Goal: Contribute content: Add original content to the website for others to see

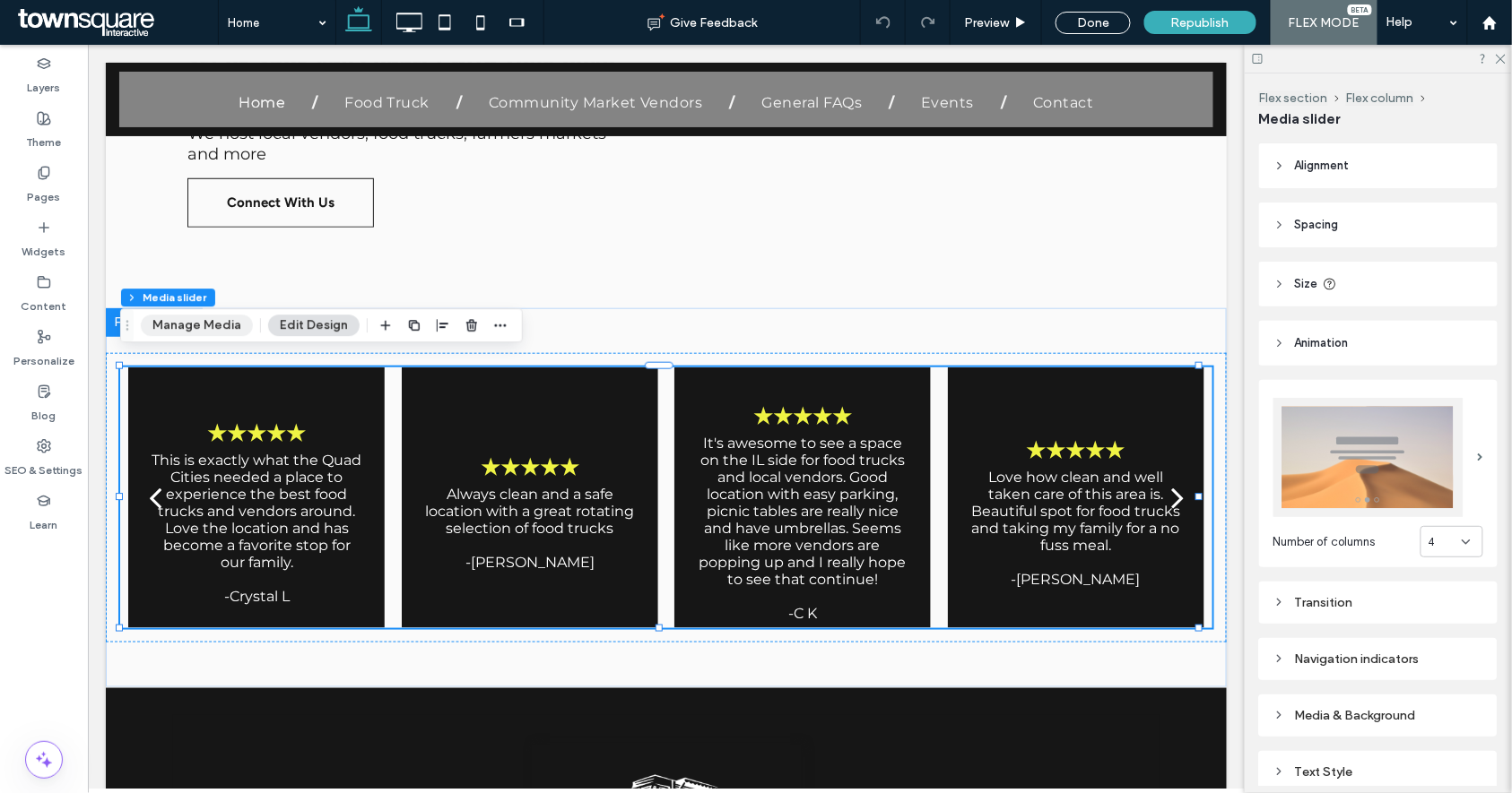
drag, startPoint x: 194, startPoint y: 329, endPoint x: 460, endPoint y: 199, distance: 296.1
click at [194, 329] on button "Manage Media" at bounding box center [197, 326] width 112 height 22
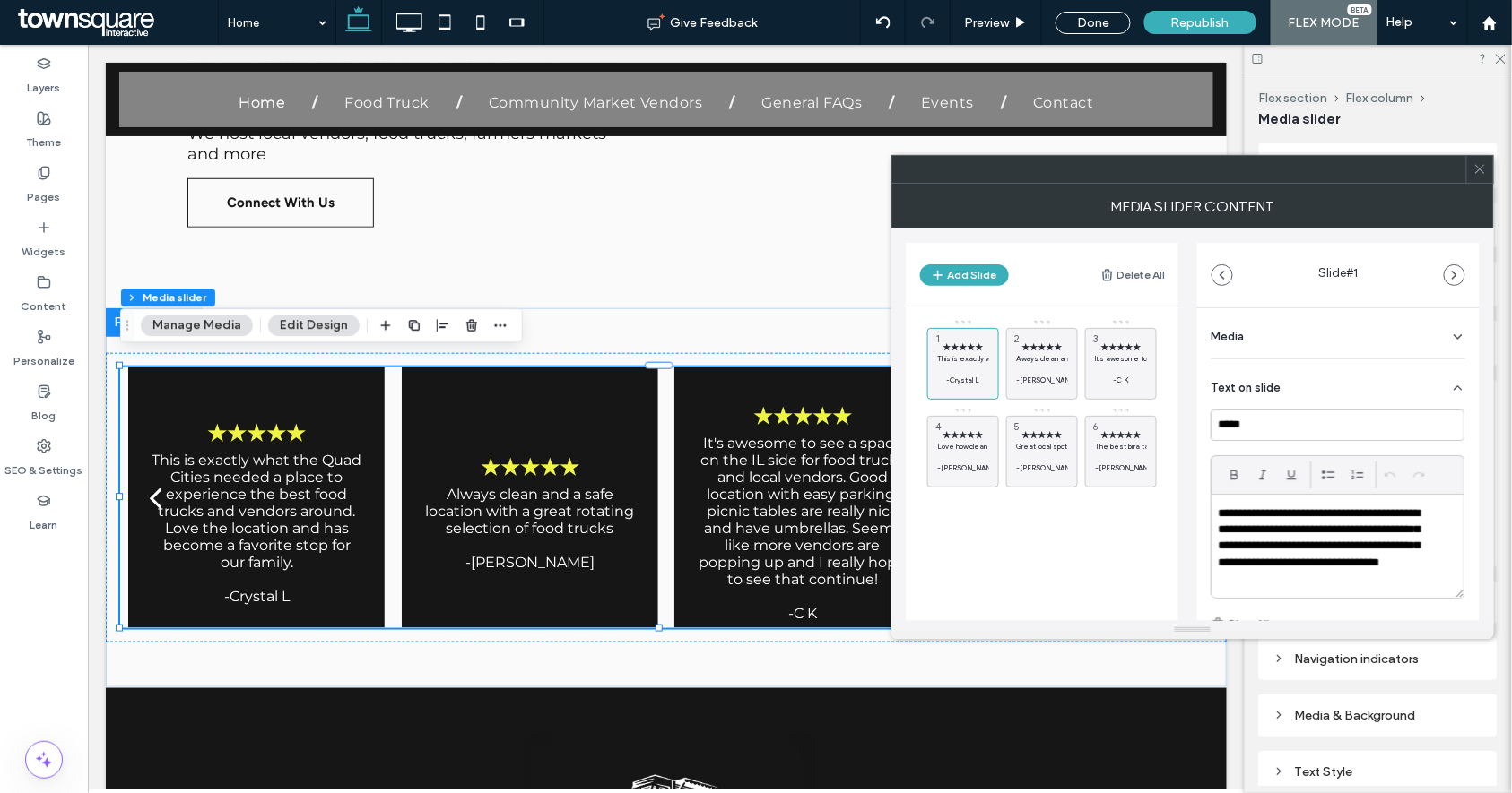
click at [1070, 552] on div "★★★★★ This is exactly what the Quad Cities needed a place to experience the bes…" at bounding box center [1052, 457] width 251 height 276
click at [1058, 535] on div "★★★★★ This is exactly what the Quad Cities needed a place to experience the bes…" at bounding box center [1052, 457] width 251 height 276
drag, startPoint x: 1067, startPoint y: 545, endPoint x: 1039, endPoint y: 466, distance: 83.8
click at [1067, 545] on div "★★★★★ This is exactly what the Quad Cities needed a place to experience the bes…" at bounding box center [1052, 457] width 251 height 276
click at [980, 271] on button "Add Slide" at bounding box center [965, 275] width 89 height 22
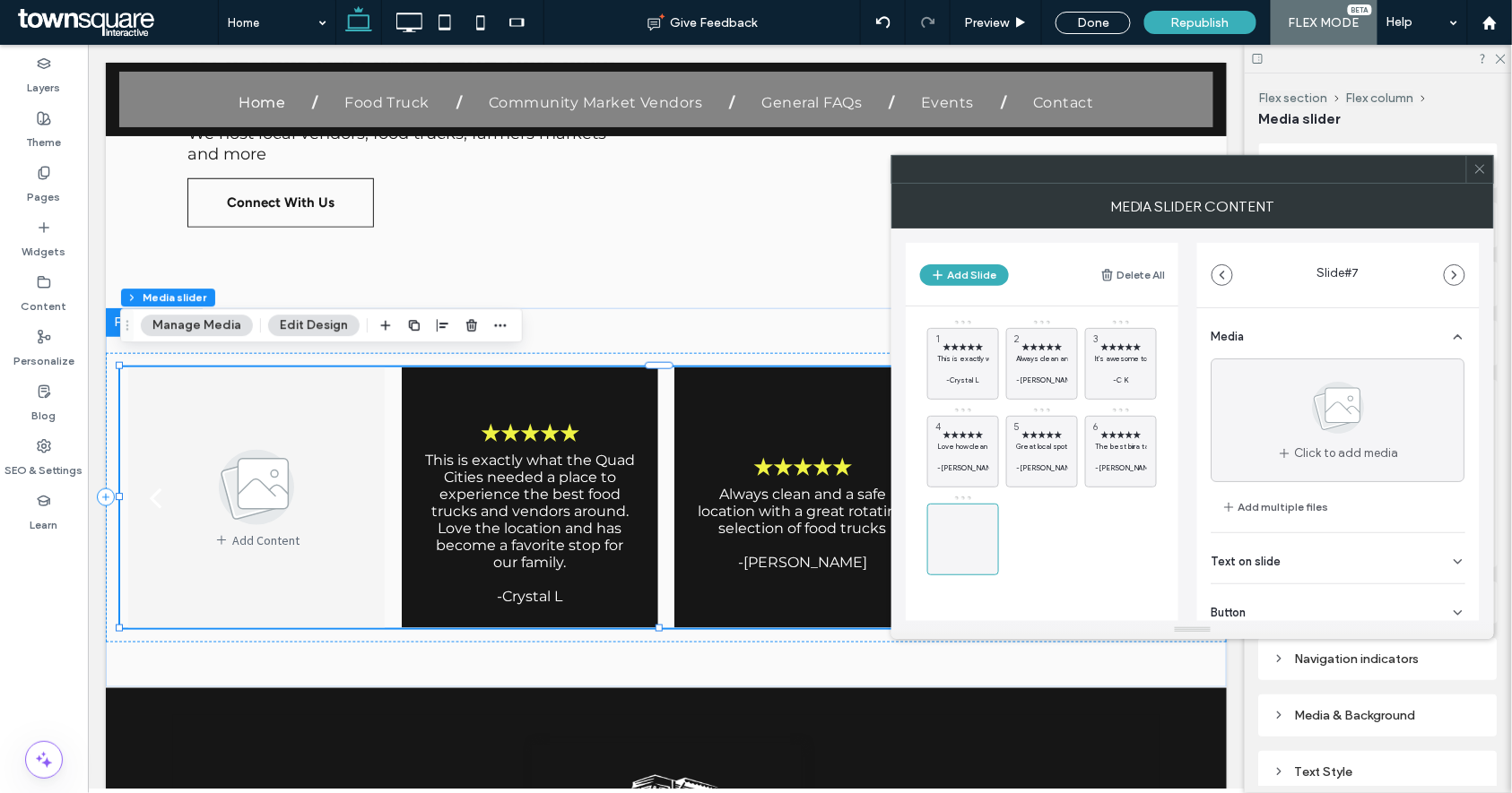
click at [1311, 568] on div "Text on slide" at bounding box center [1339, 558] width 254 height 50
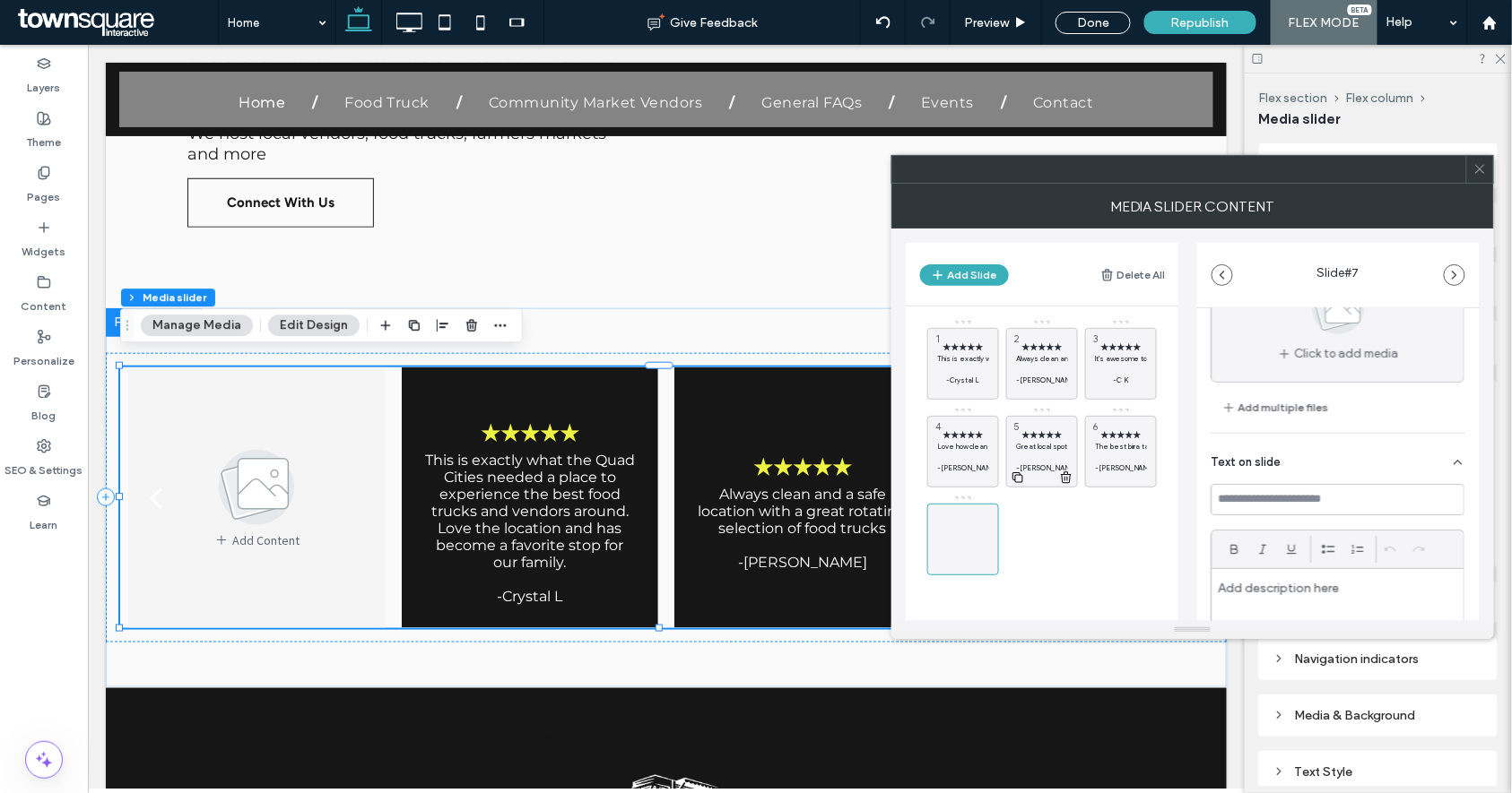
click at [1037, 447] on p "Great local spot for alfresco dining with a revolving selection of food trucks …" at bounding box center [1041, 446] width 52 height 11
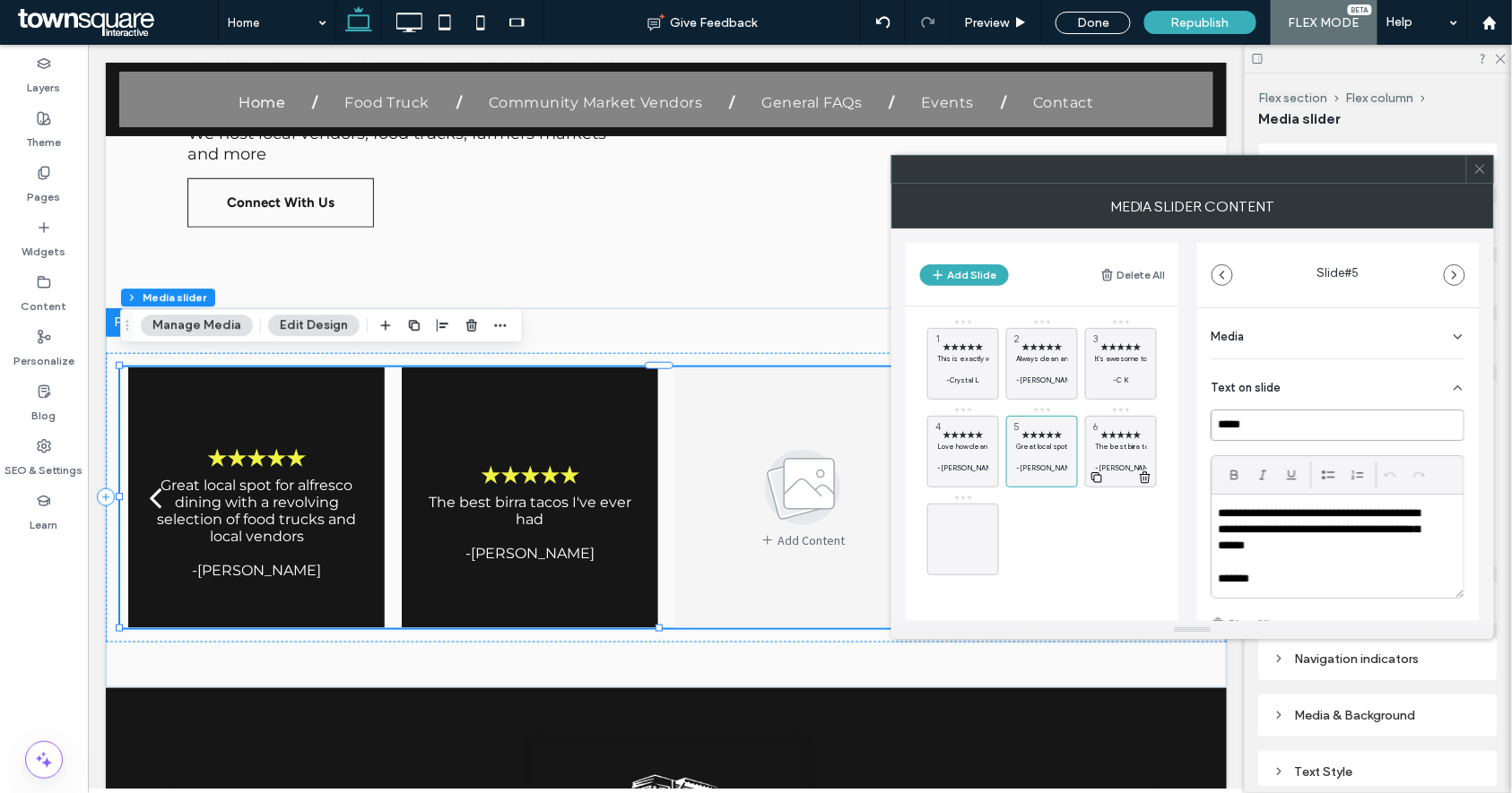
drag, startPoint x: 1321, startPoint y: 431, endPoint x: 1146, endPoint y: 434, distance: 175.0
click at [1147, 434] on div "Add Slide Delete All ★★★★★ This is exactly what the Quad Cities needed a place …" at bounding box center [1192, 424] width 574 height 393
click at [964, 560] on span at bounding box center [964, 539] width 22 height 52
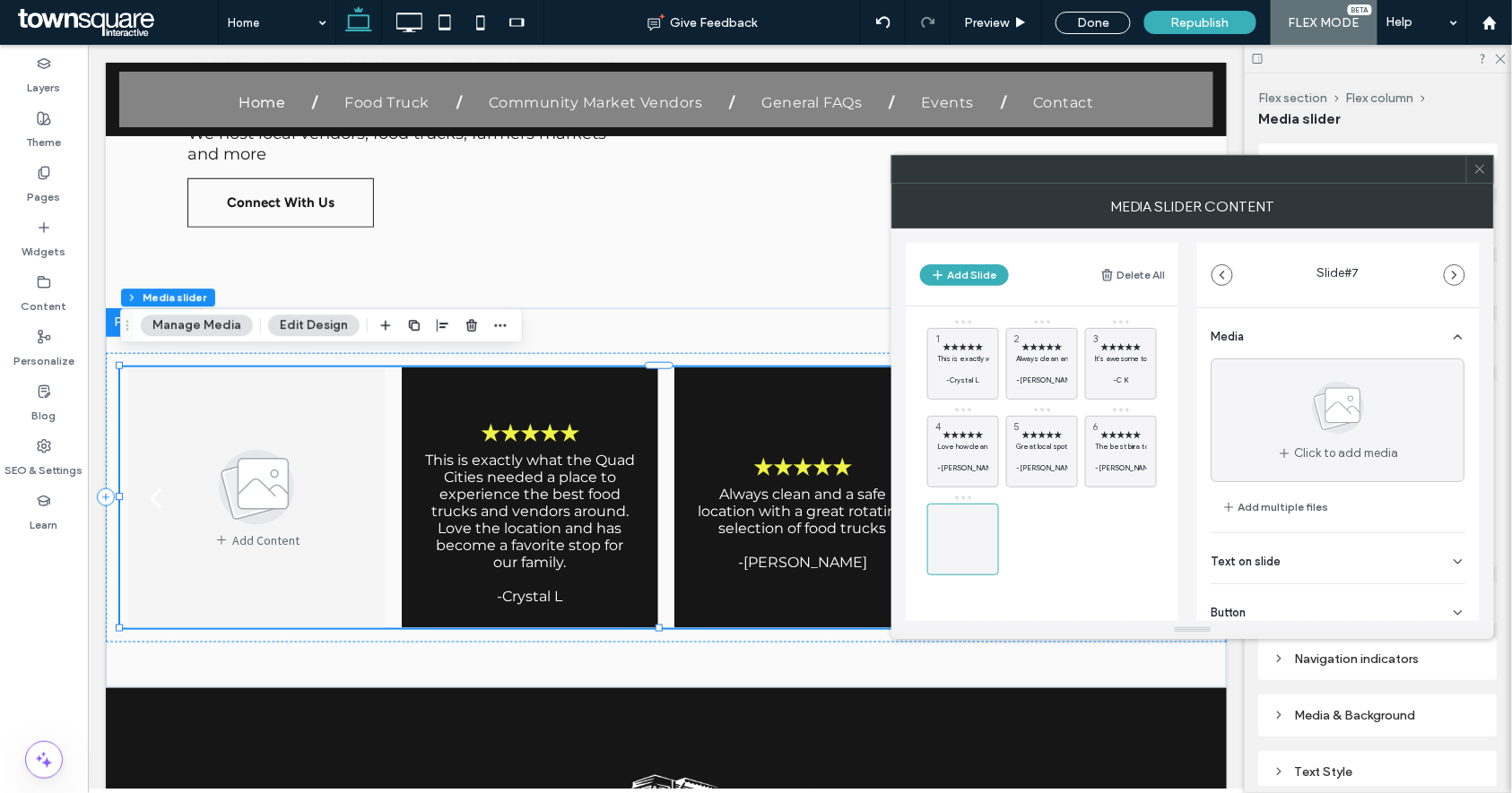
click at [1323, 560] on div "Text on slide" at bounding box center [1339, 558] width 254 height 50
click at [1319, 594] on input at bounding box center [1339, 599] width 254 height 31
paste input "*****"
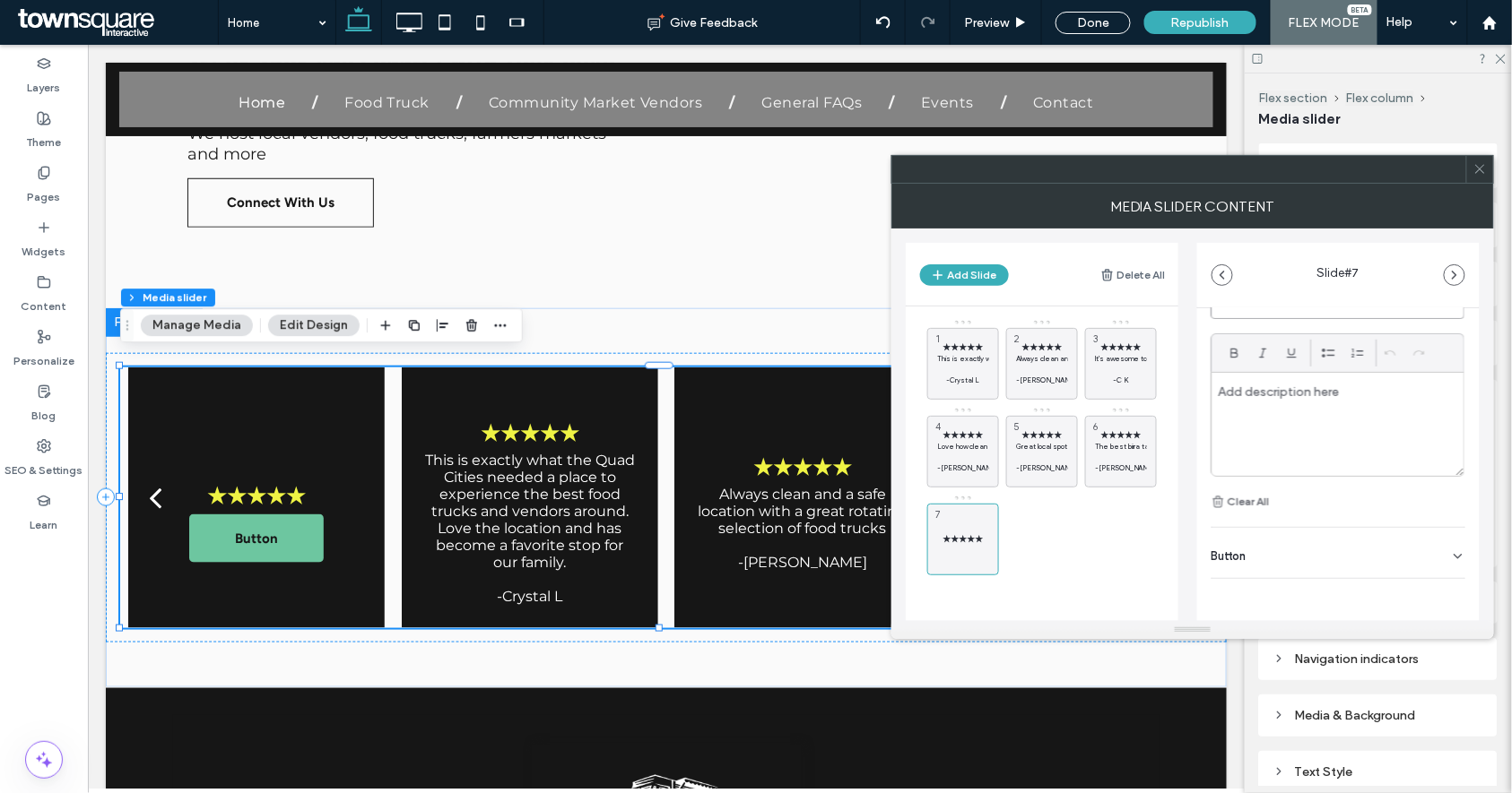
type input "*****"
click at [1335, 552] on div "Button" at bounding box center [1339, 553] width 254 height 50
click at [1442, 596] on use at bounding box center [1449, 593] width 15 height 11
click at [1286, 422] on div at bounding box center [1339, 424] width 252 height 103
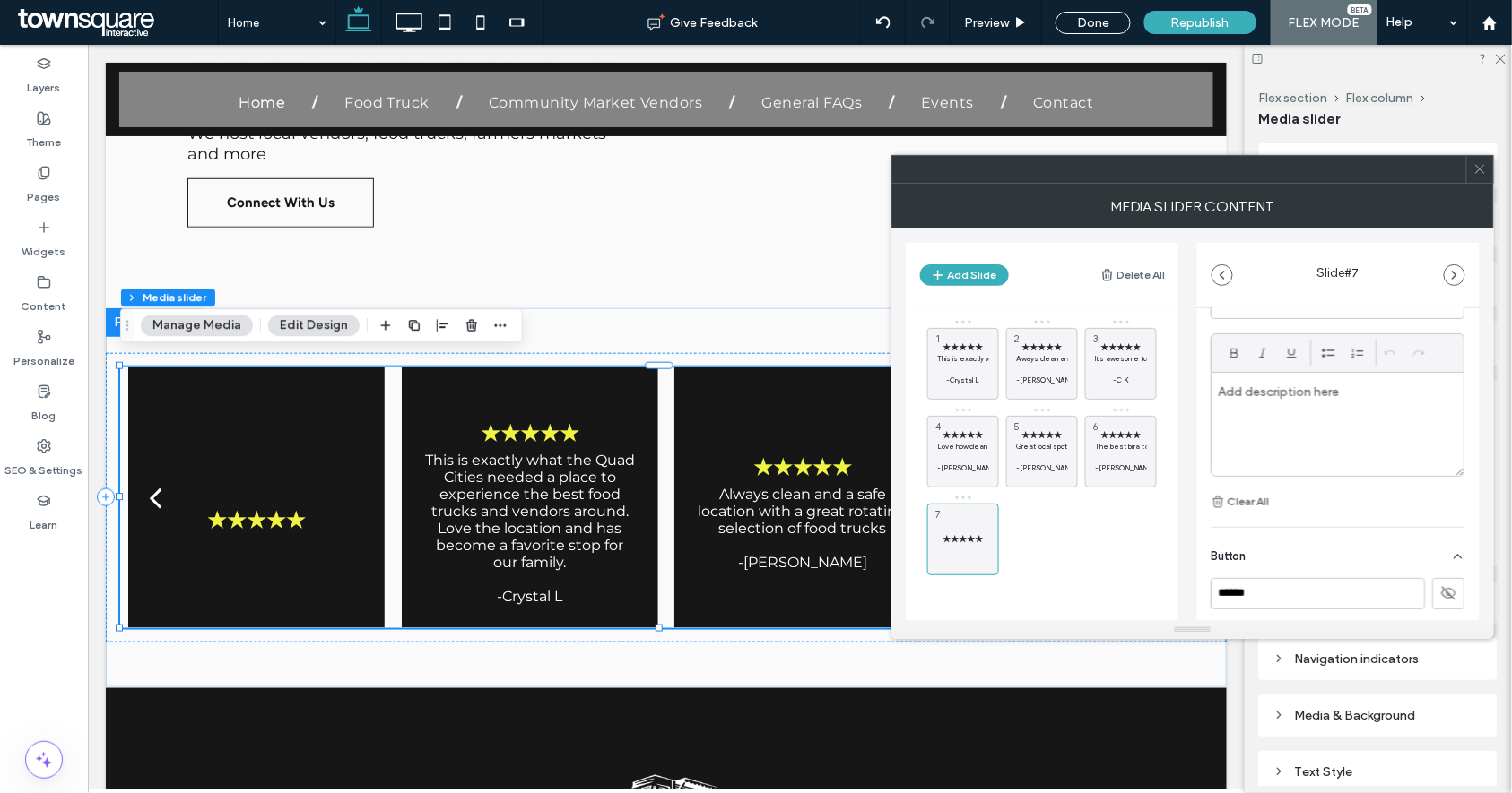
paste div
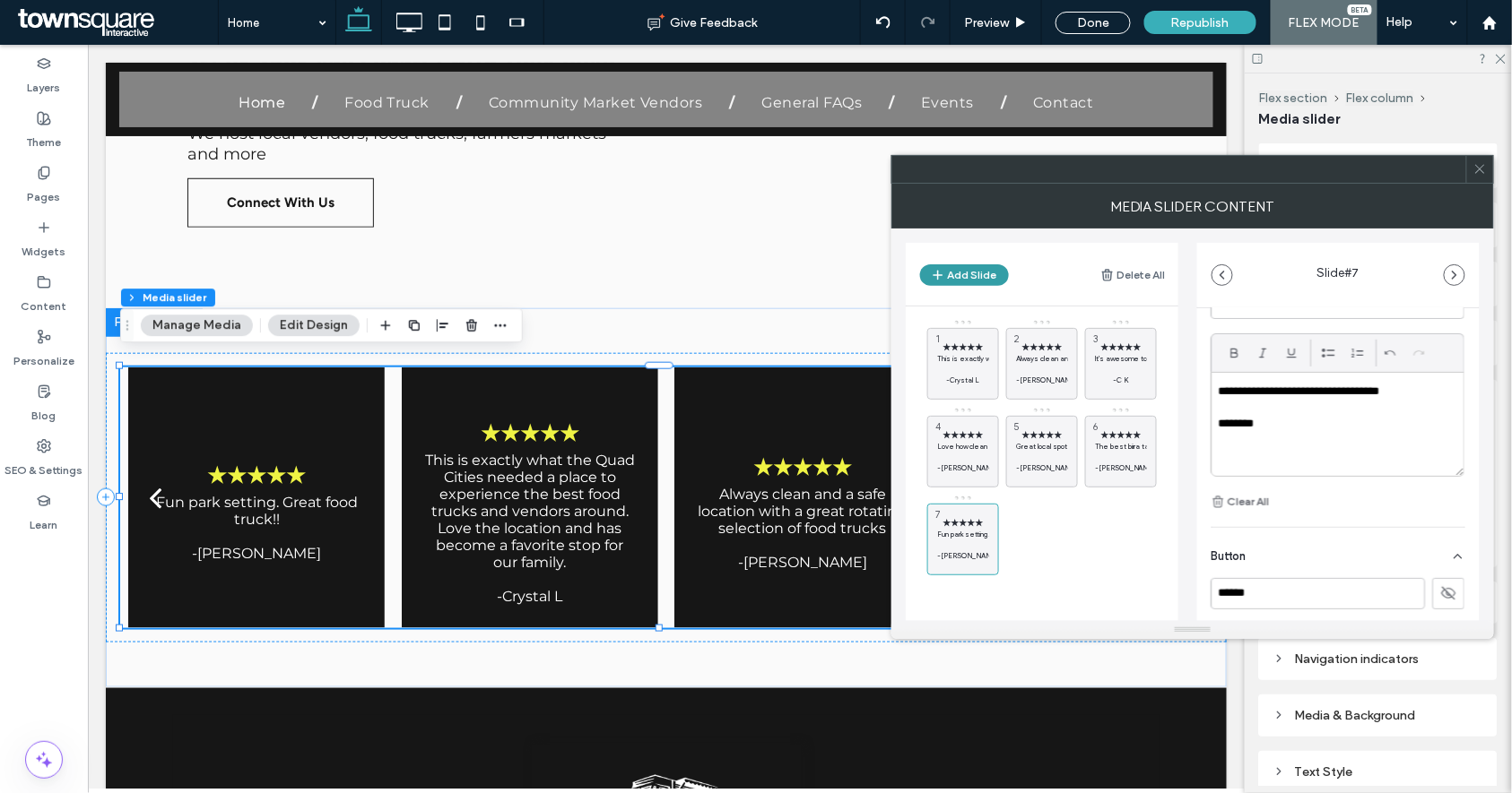
click at [973, 284] on button "Add Slide" at bounding box center [965, 275] width 89 height 22
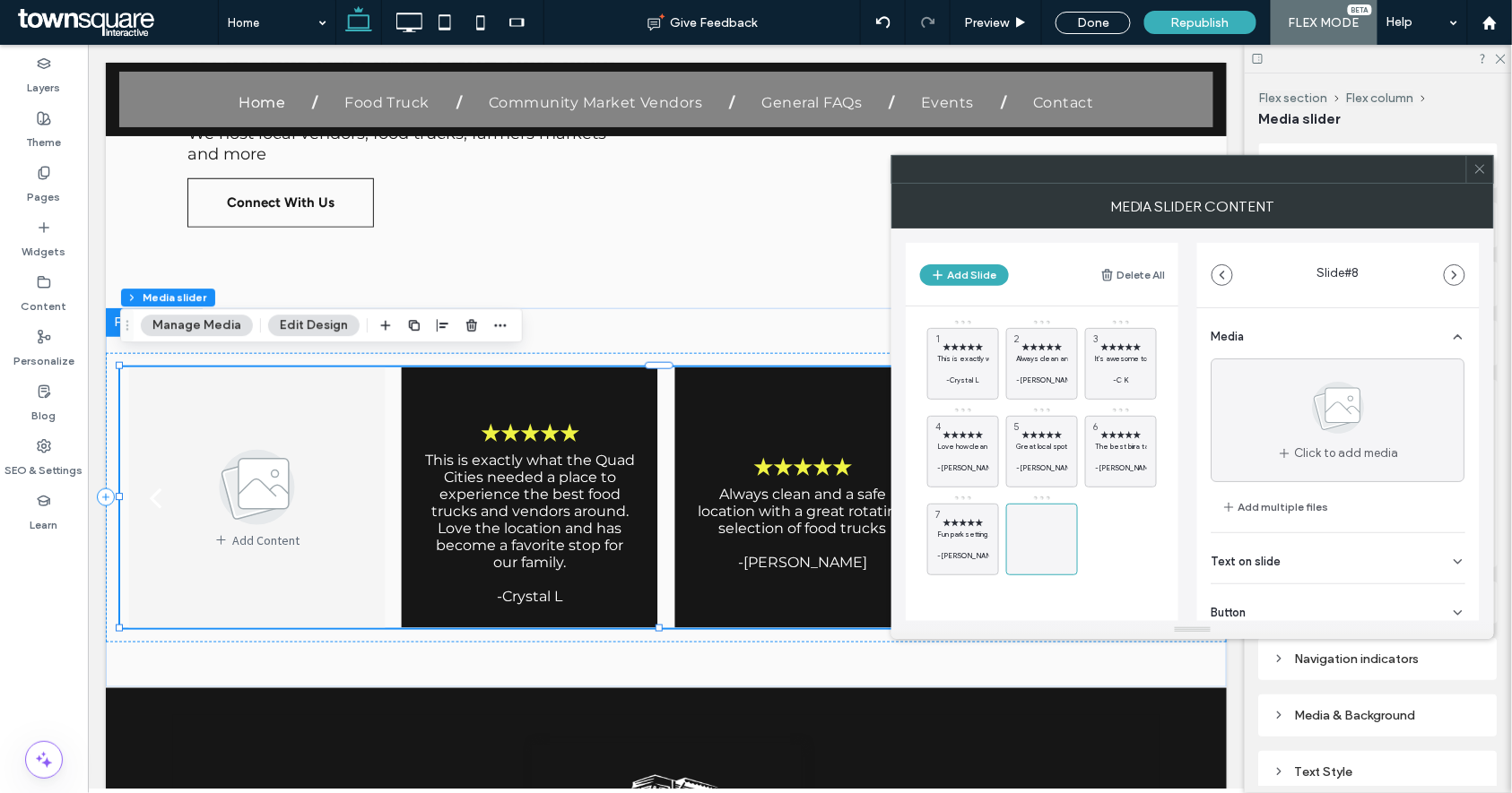
click at [1321, 551] on div "Text on slide" at bounding box center [1339, 558] width 254 height 50
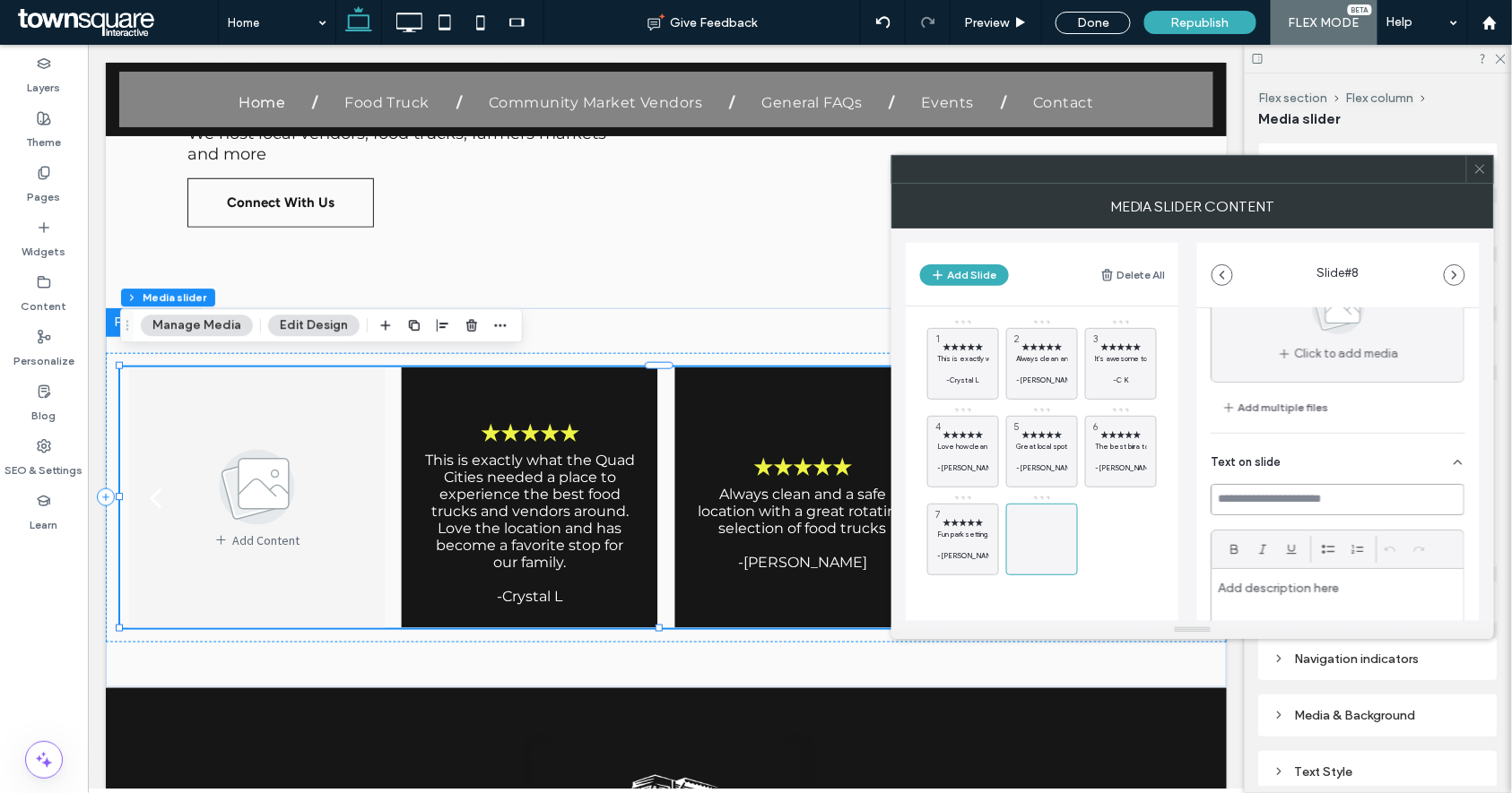
click at [1323, 500] on input at bounding box center [1339, 500] width 254 height 31
click at [1309, 490] on input at bounding box center [1339, 500] width 254 height 31
paste input "*****"
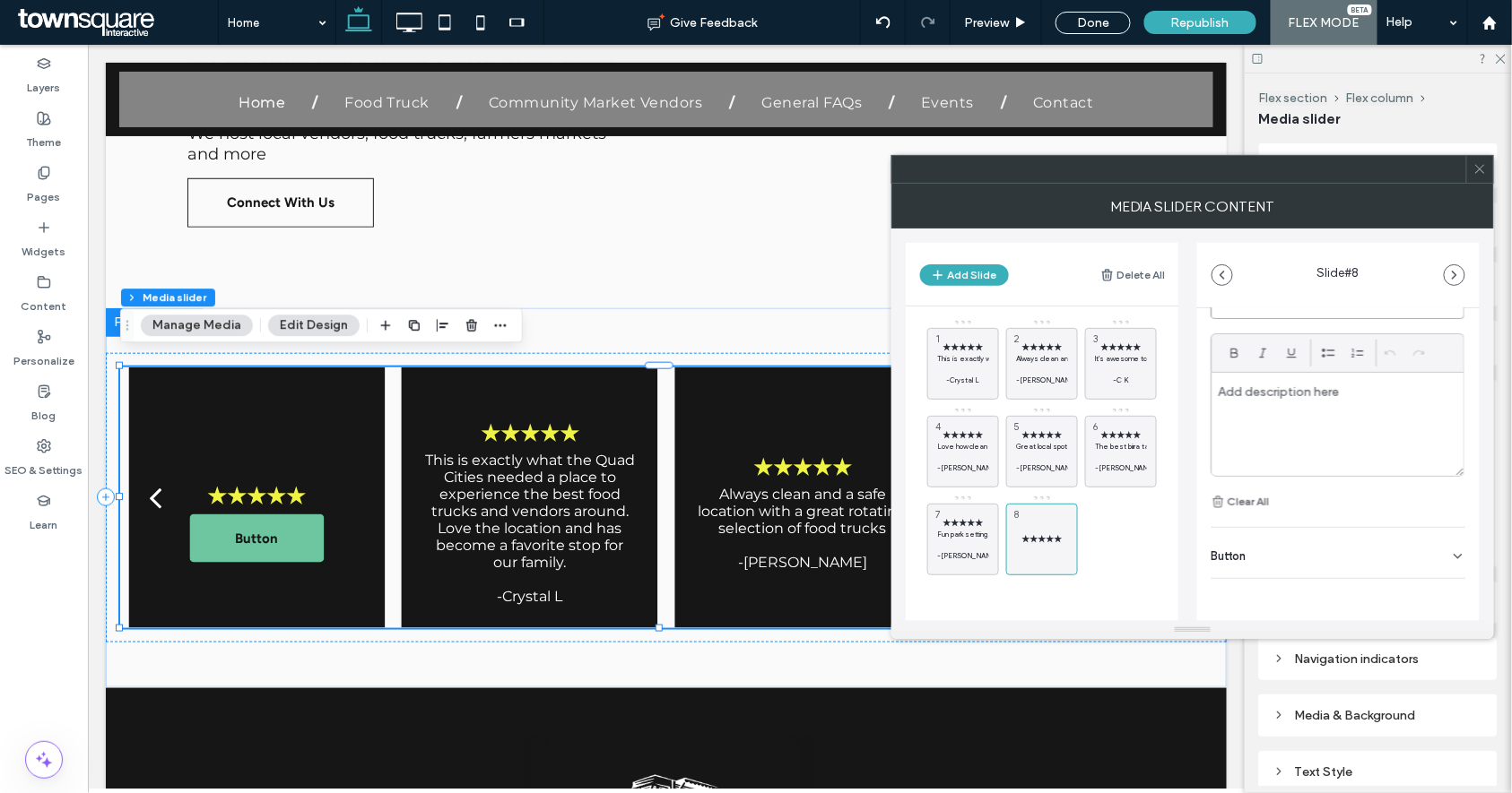
type input "*****"
click at [1329, 563] on div "Button" at bounding box center [1339, 553] width 254 height 50
click at [1448, 538] on icon at bounding box center [1449, 535] width 16 height 16
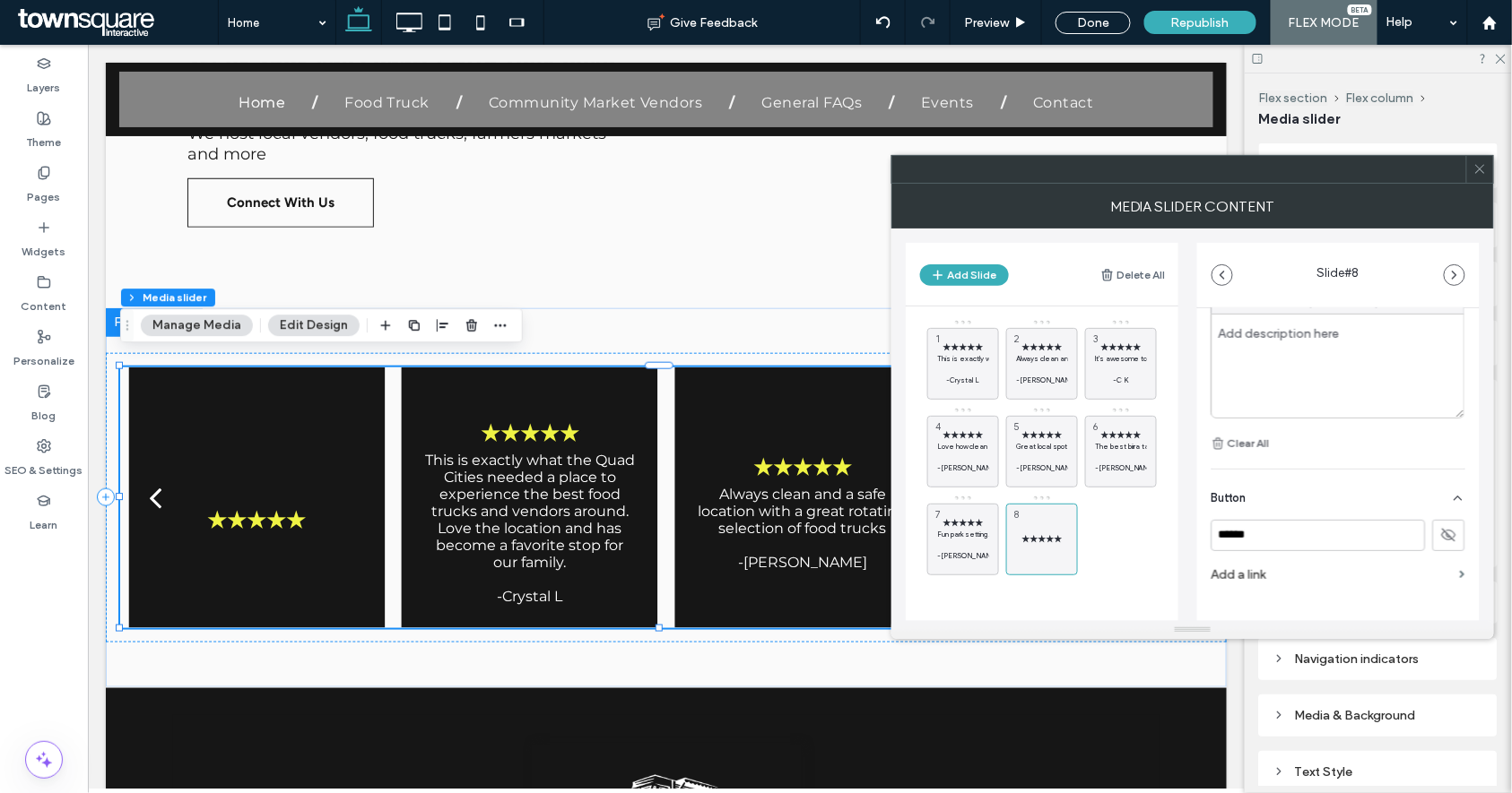
click at [1338, 342] on div at bounding box center [1339, 366] width 252 height 103
paste div
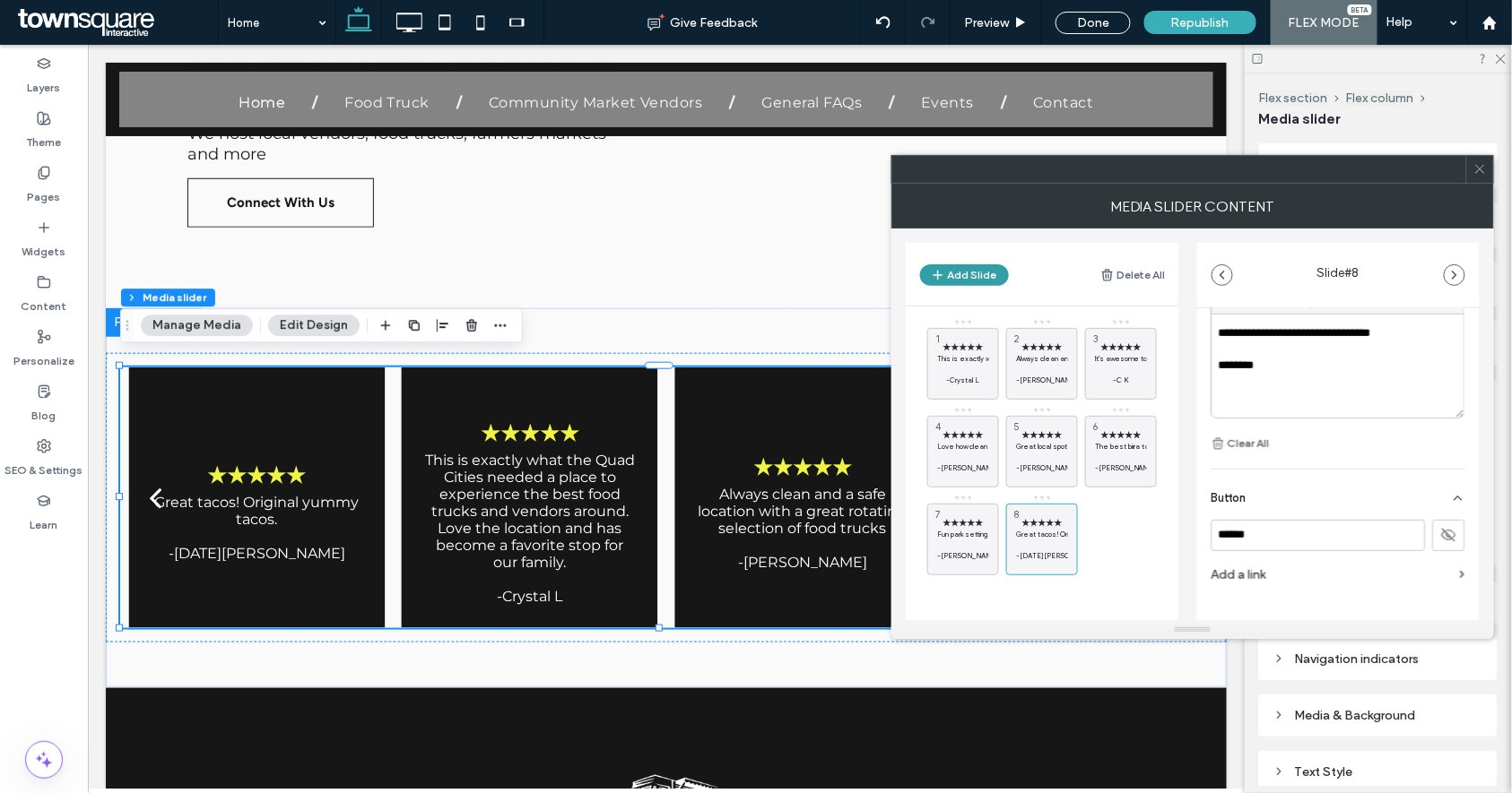
click at [971, 273] on button "Add Slide" at bounding box center [965, 275] width 89 height 22
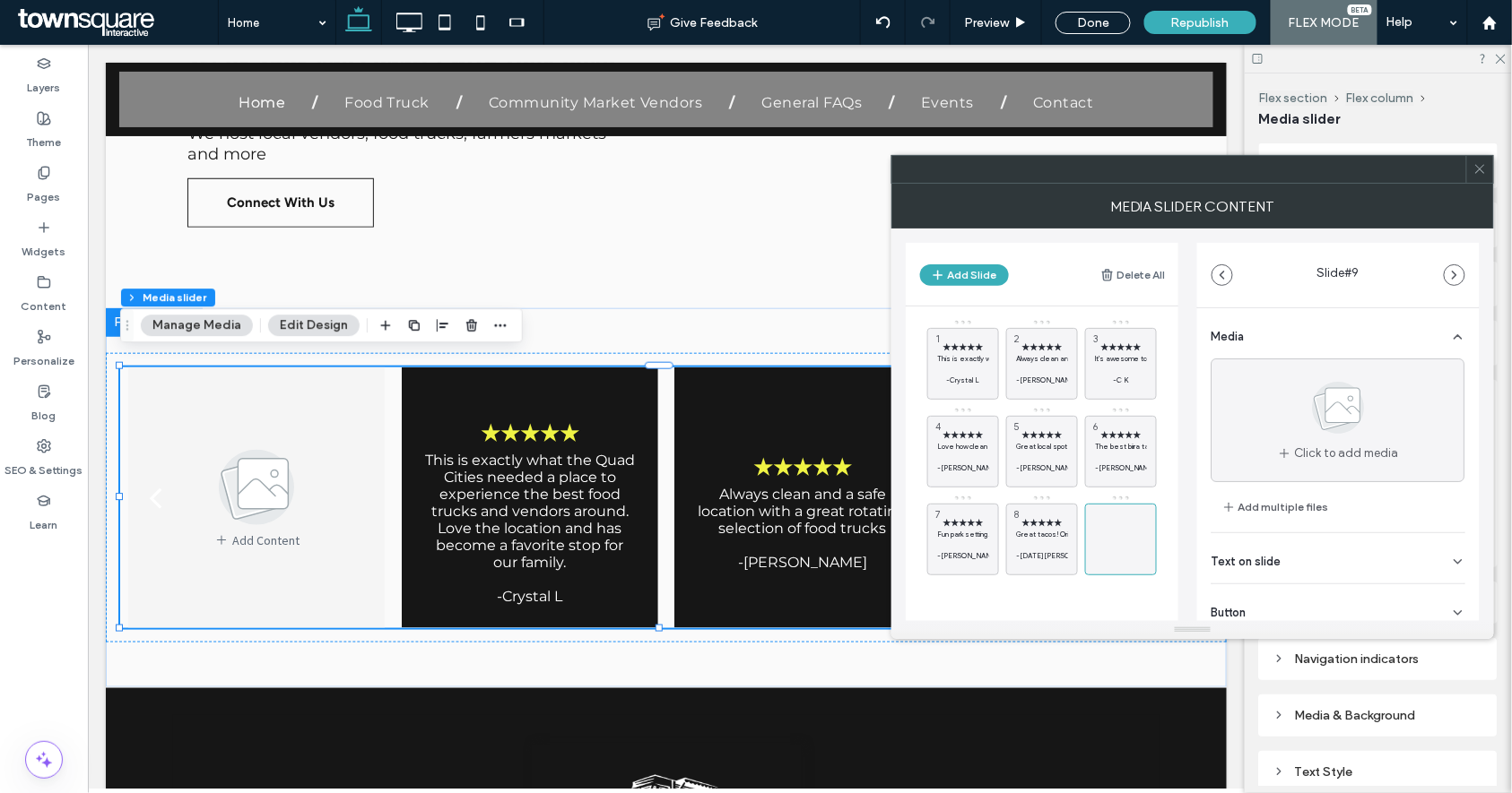
drag, startPoint x: 1290, startPoint y: 557, endPoint x: 1300, endPoint y: 520, distance: 38.3
click at [1290, 557] on div "Text on slide" at bounding box center [1339, 558] width 254 height 50
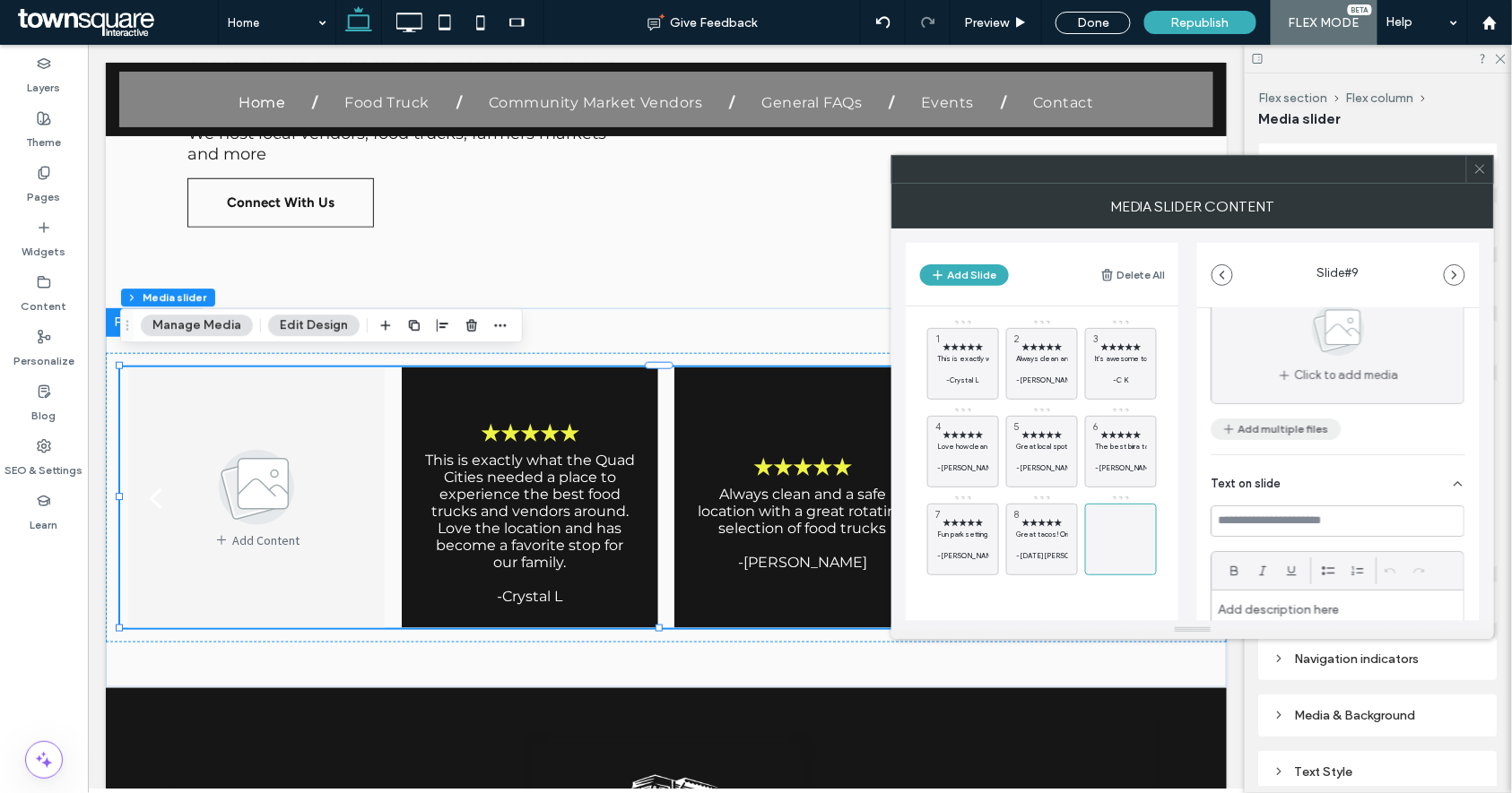
scroll to position [199, 0]
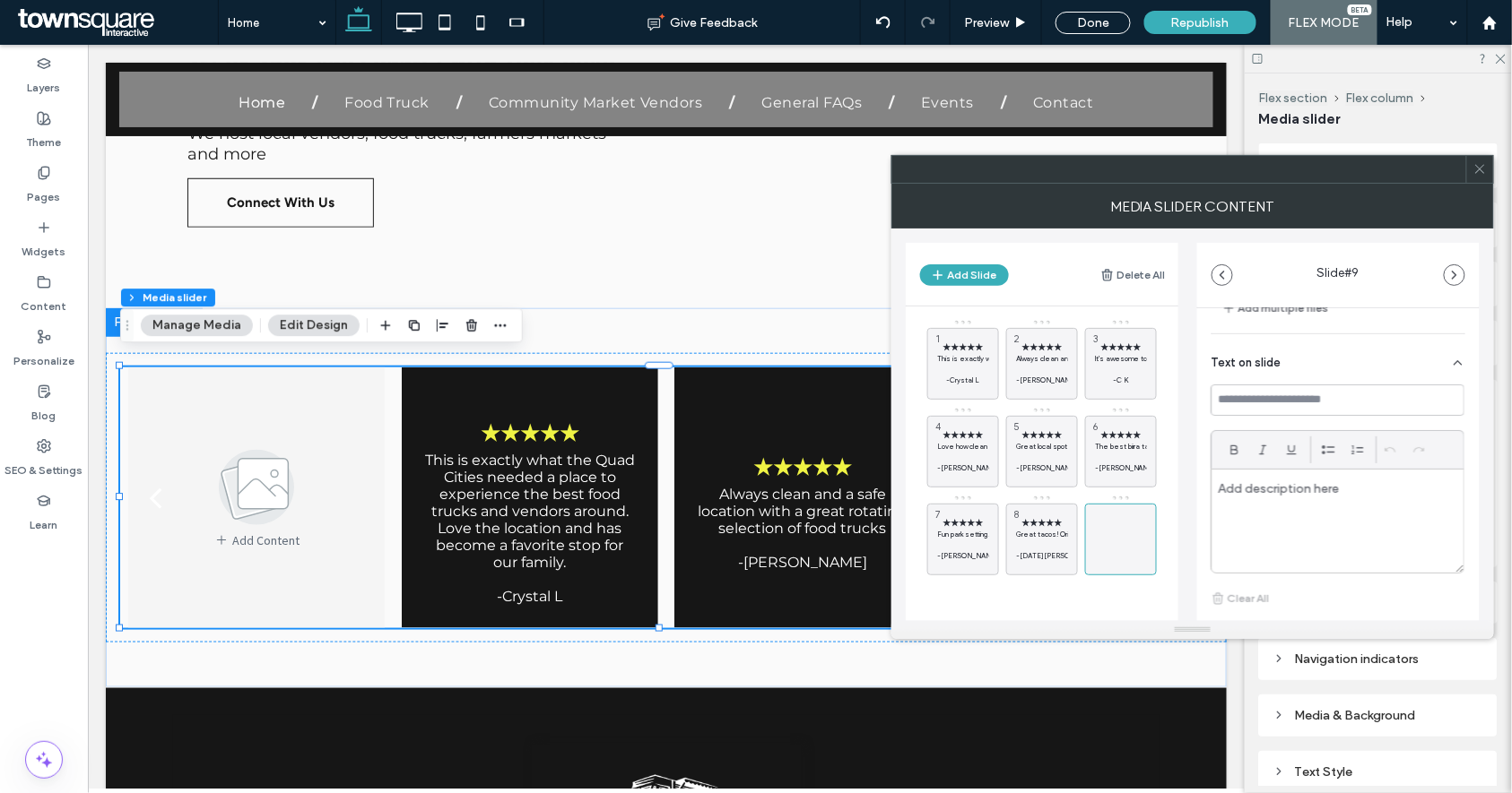
click at [1328, 477] on div at bounding box center [1339, 520] width 252 height 103
paste div
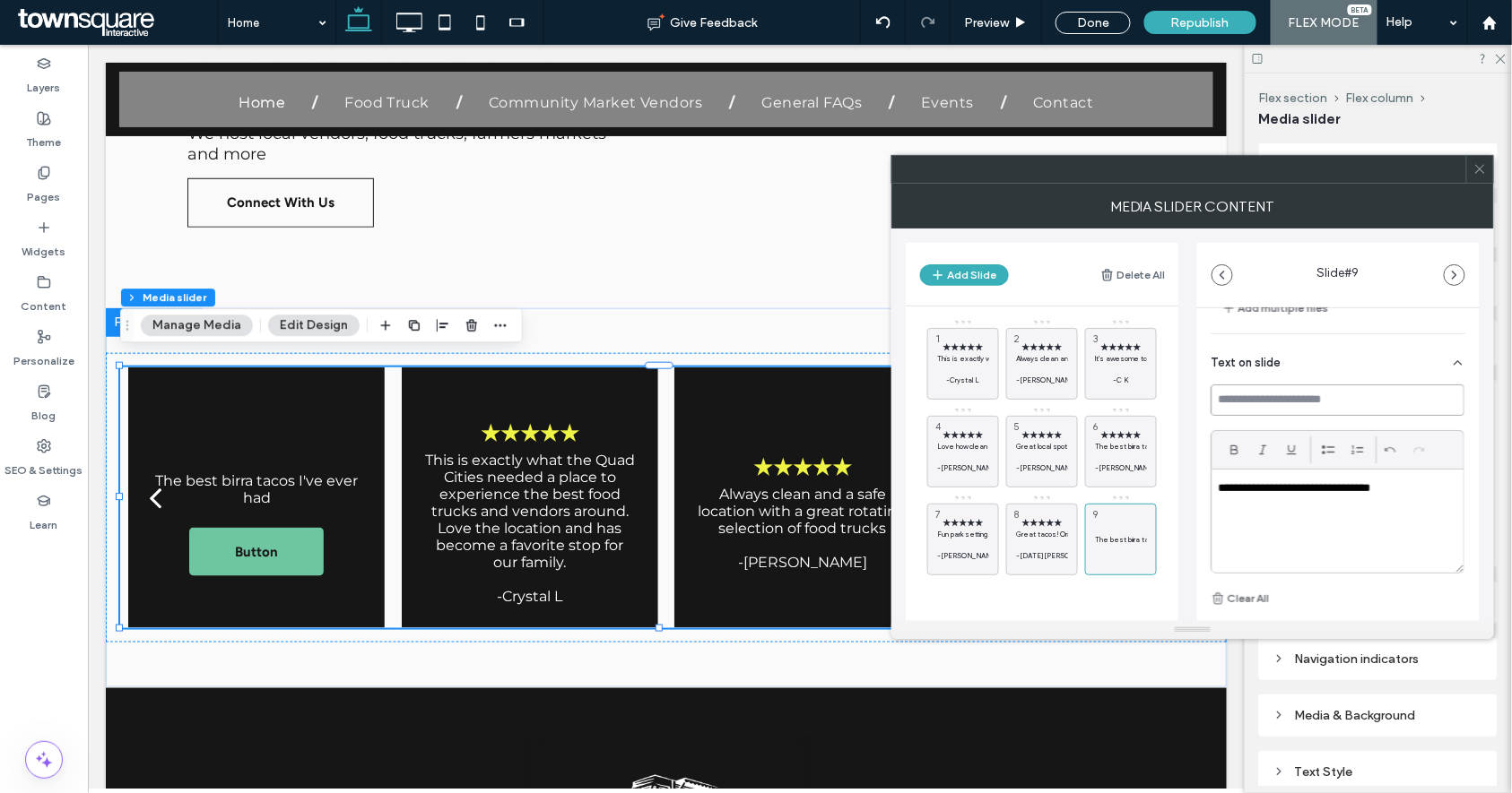
click at [1346, 406] on input at bounding box center [1339, 400] width 254 height 31
paste input "*****"
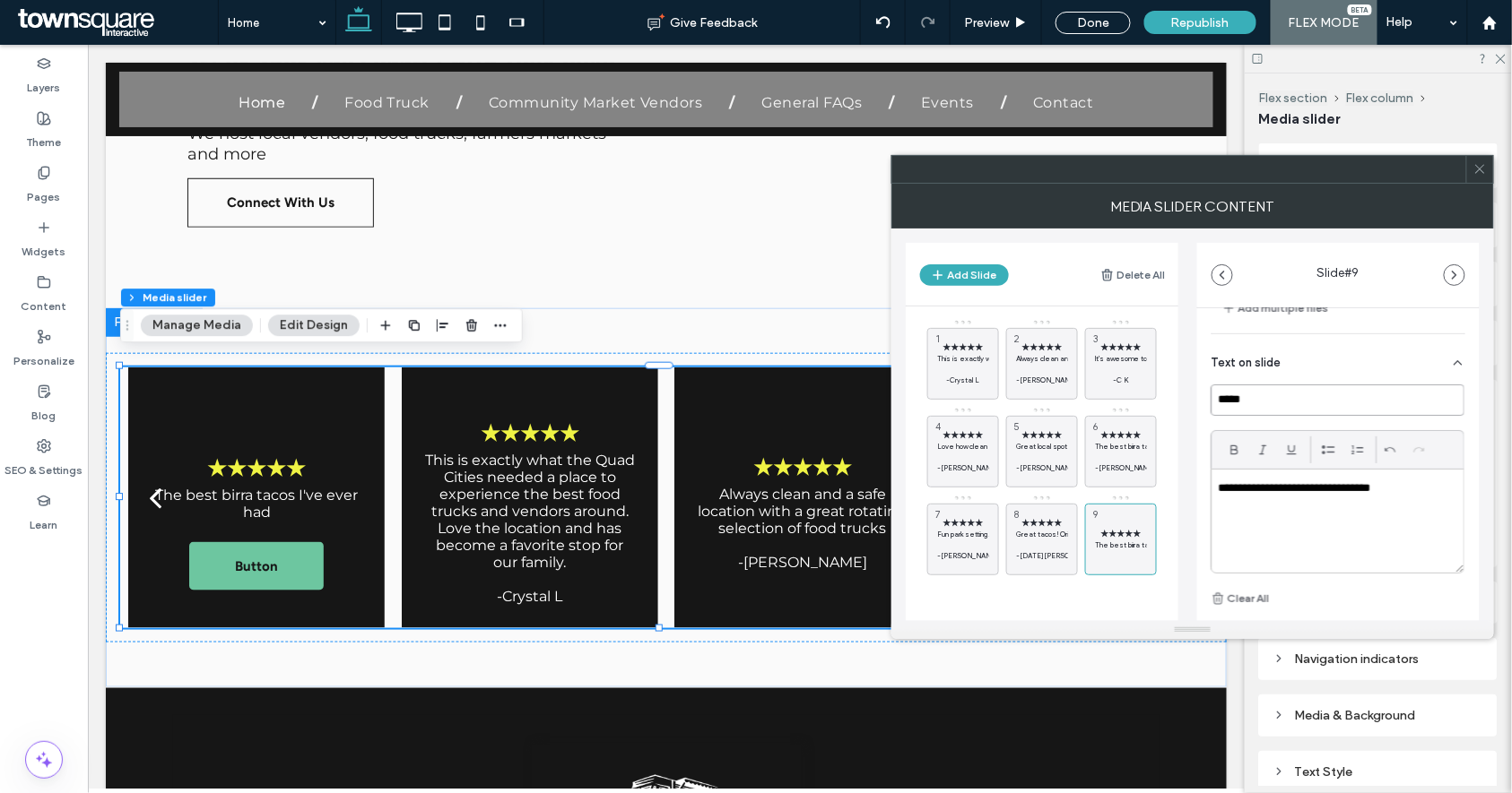
scroll to position [296, 0]
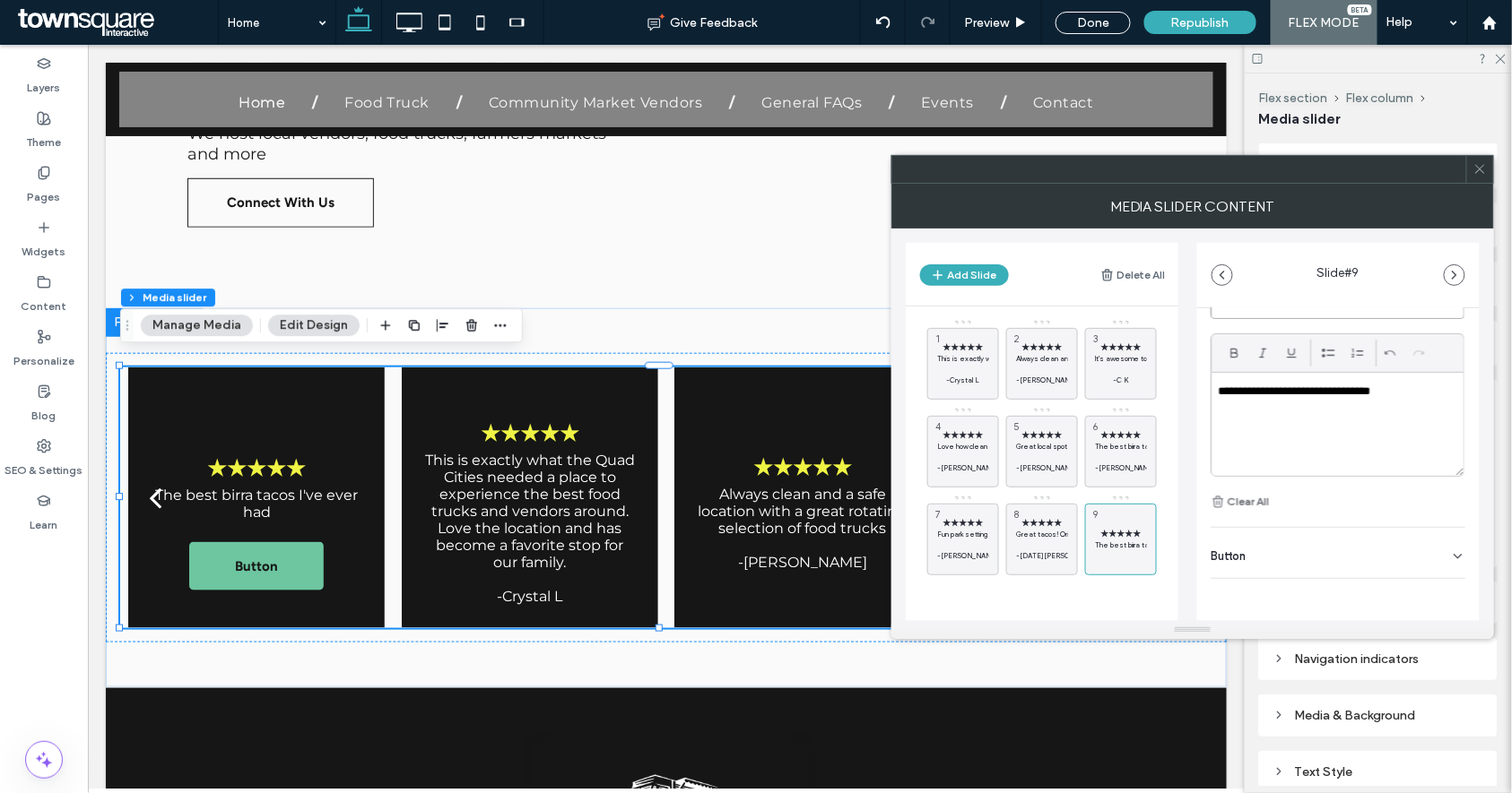
type input "*****"
click at [1415, 395] on p "**********" at bounding box center [1334, 392] width 230 height 16
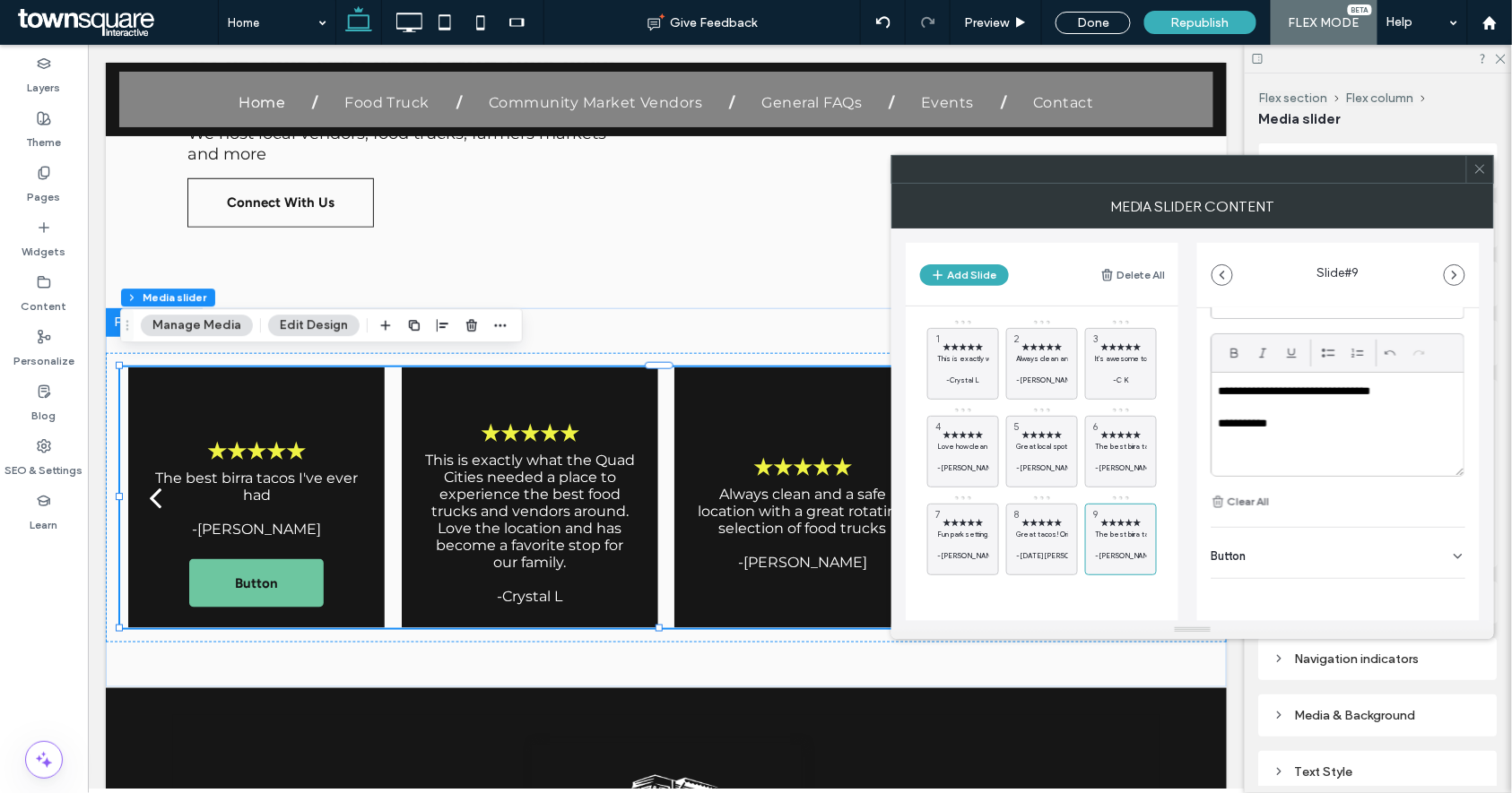
click at [1326, 547] on div "Button" at bounding box center [1339, 553] width 254 height 50
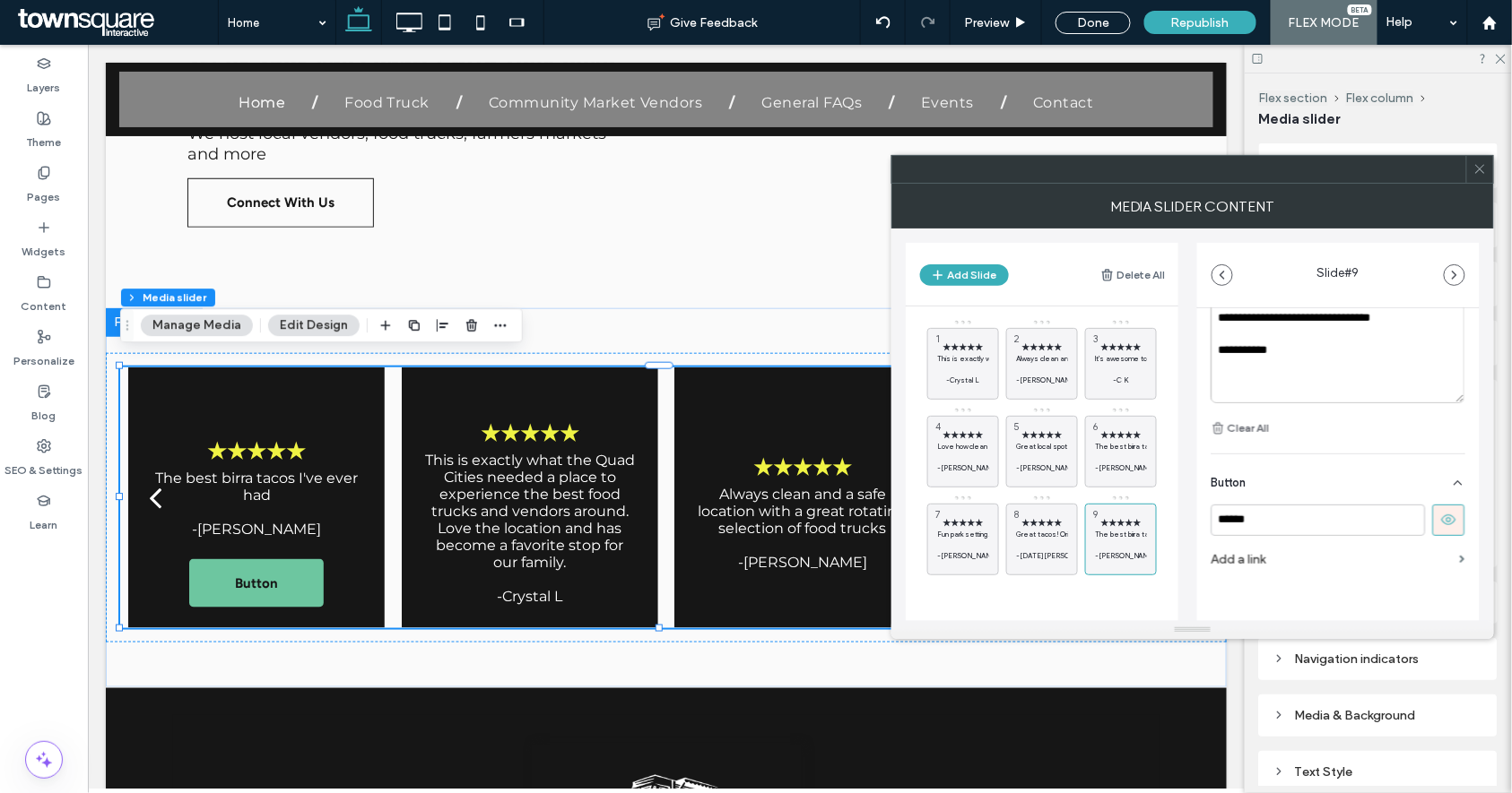
scroll to position [377, 0]
click at [1441, 506] on icon at bounding box center [1449, 513] width 16 height 16
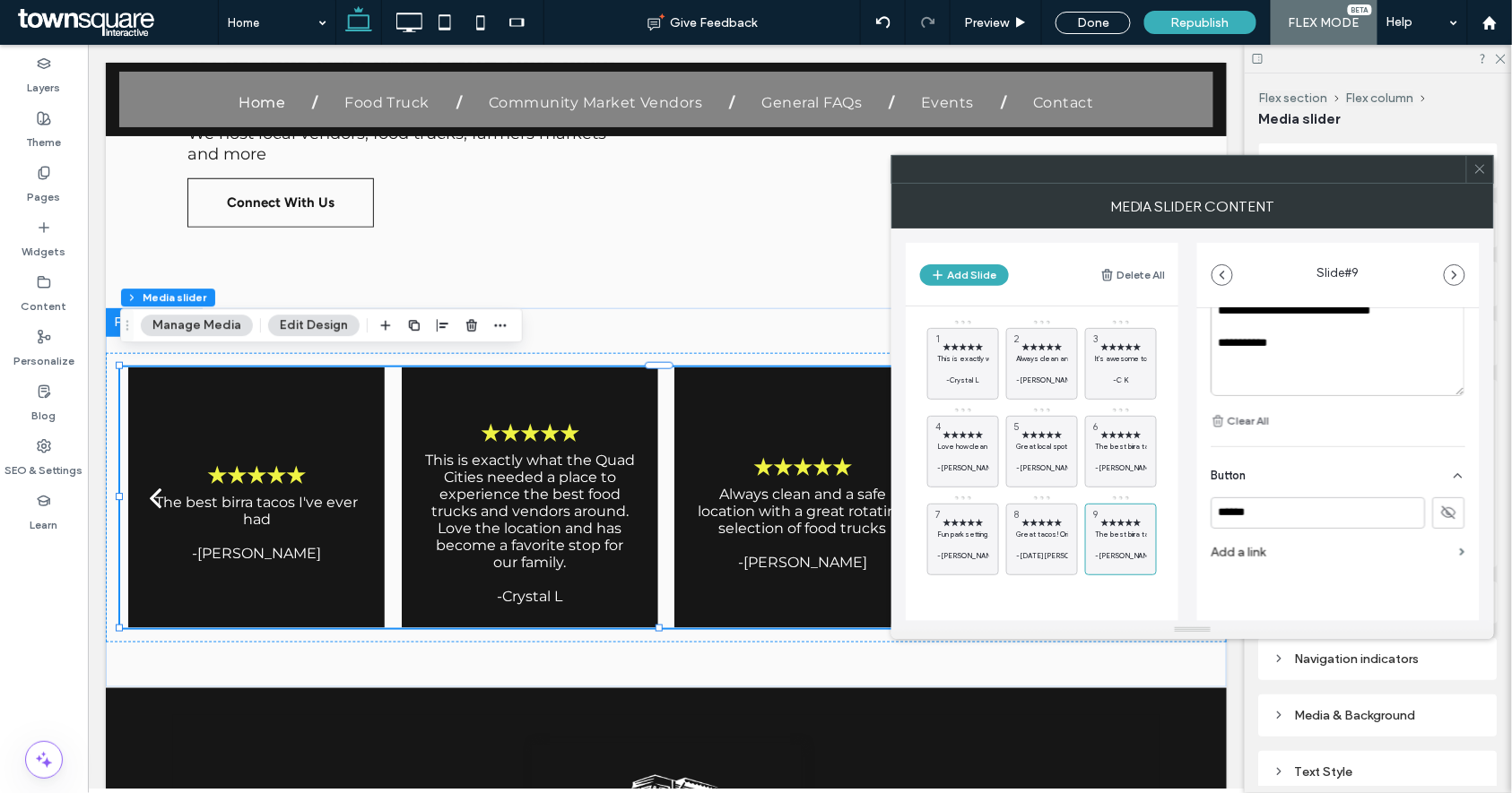
click at [1482, 177] on span at bounding box center [1480, 169] width 14 height 27
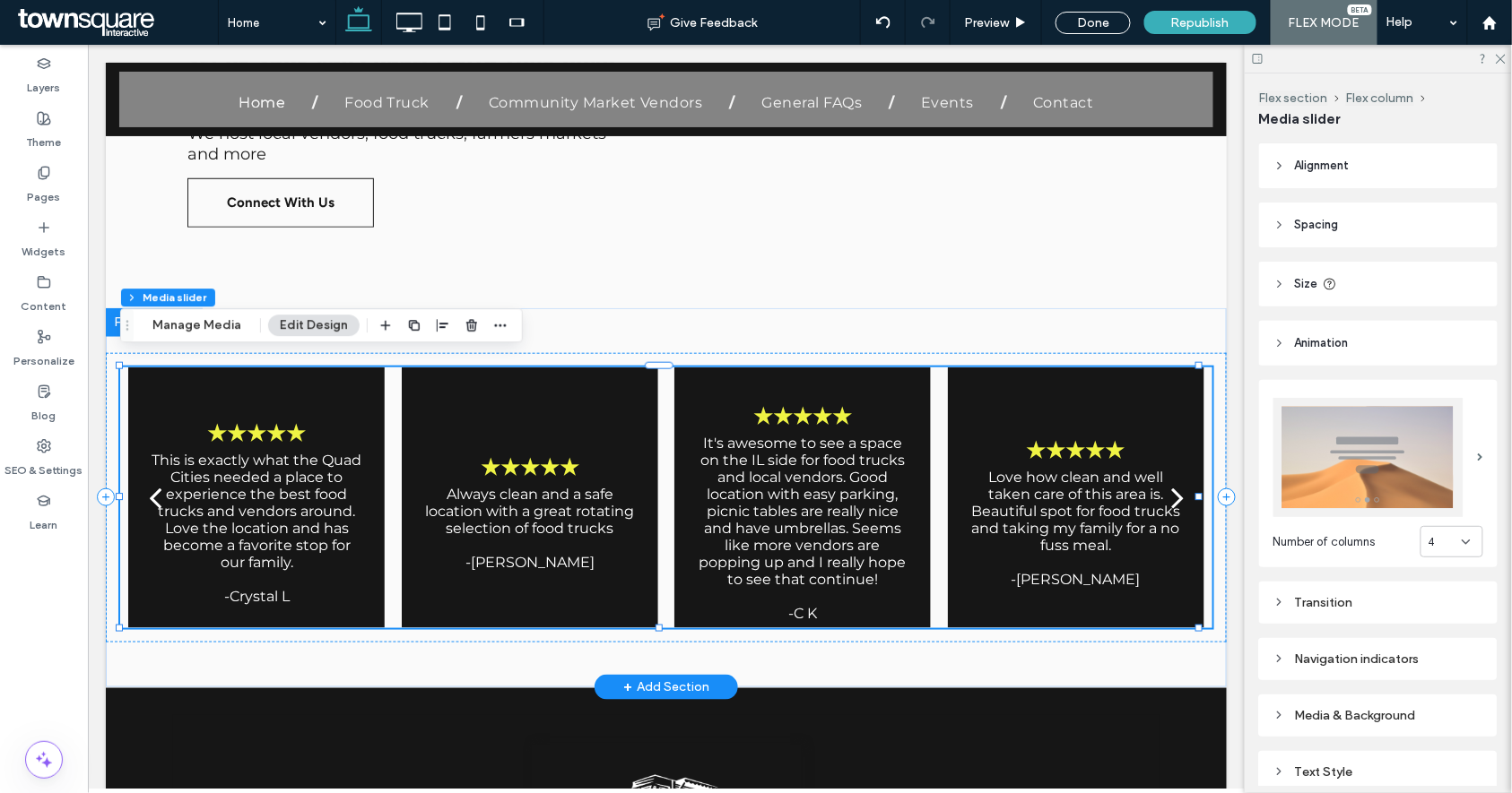
click at [1170, 487] on div "next" at bounding box center [1176, 497] width 13 height 35
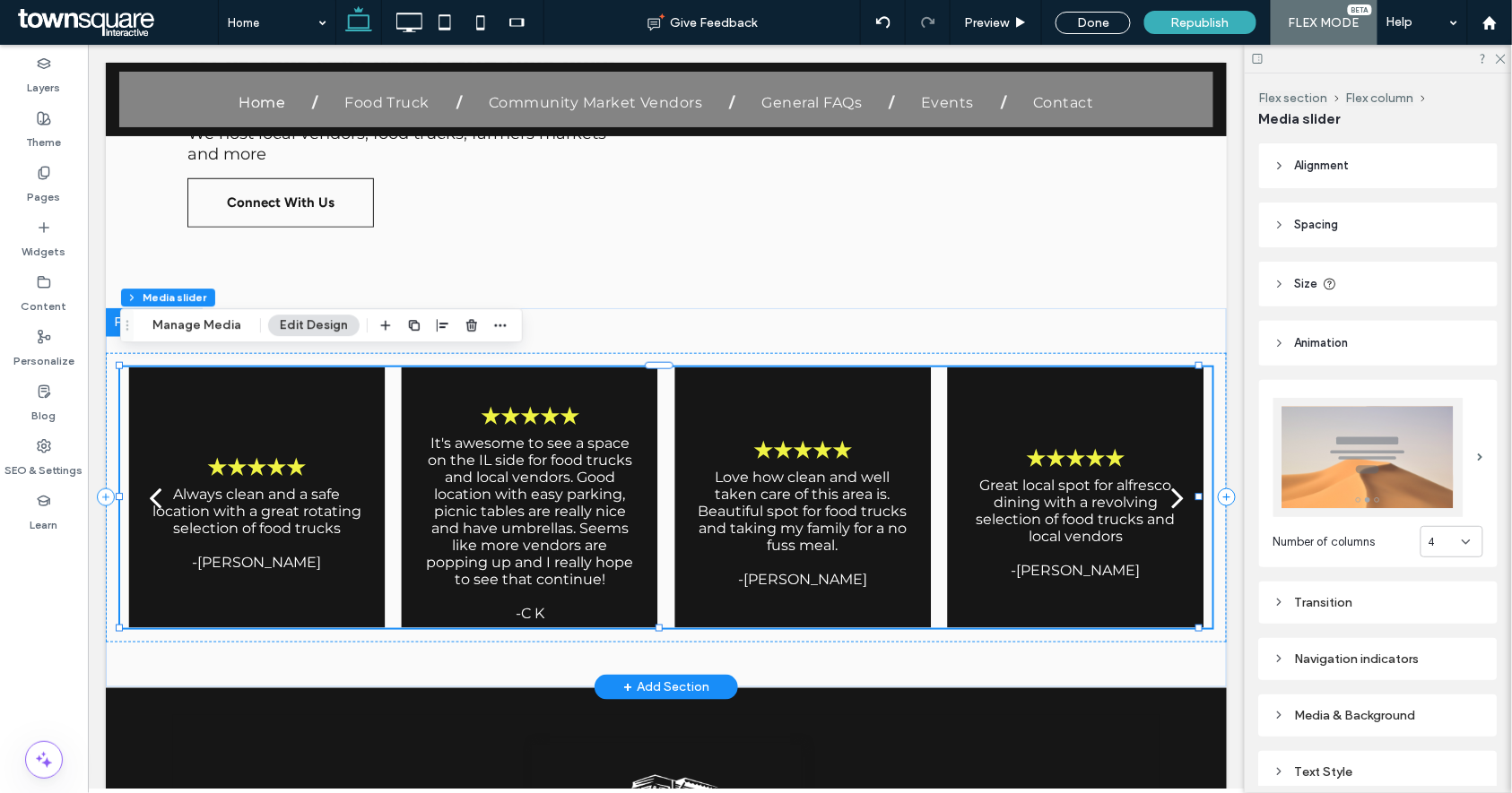
click at [1155, 487] on button "next" at bounding box center [1176, 496] width 70 height 93
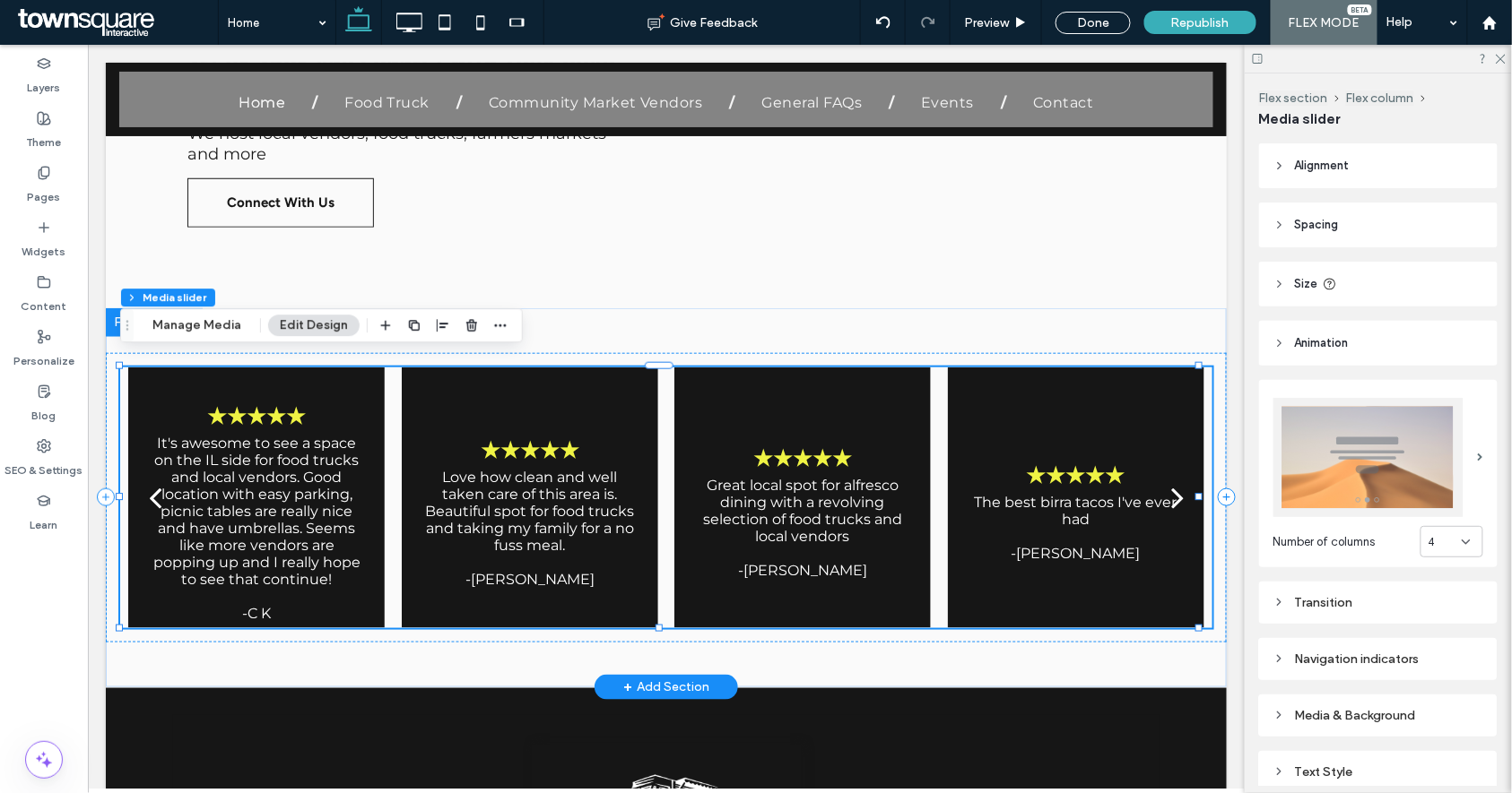
click at [1155, 487] on button "next" at bounding box center [1176, 496] width 70 height 93
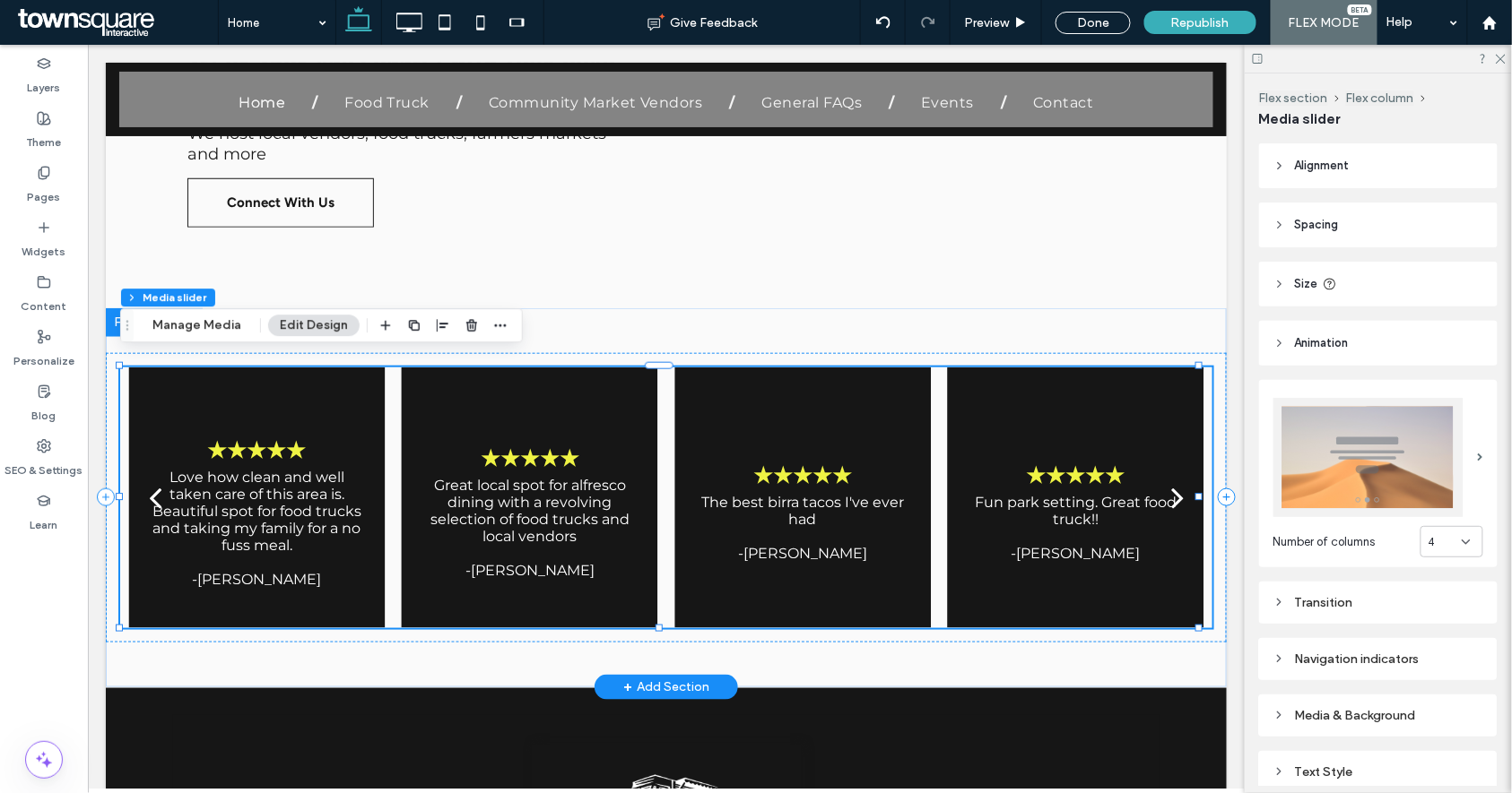
click at [1155, 487] on button "next" at bounding box center [1176, 496] width 70 height 93
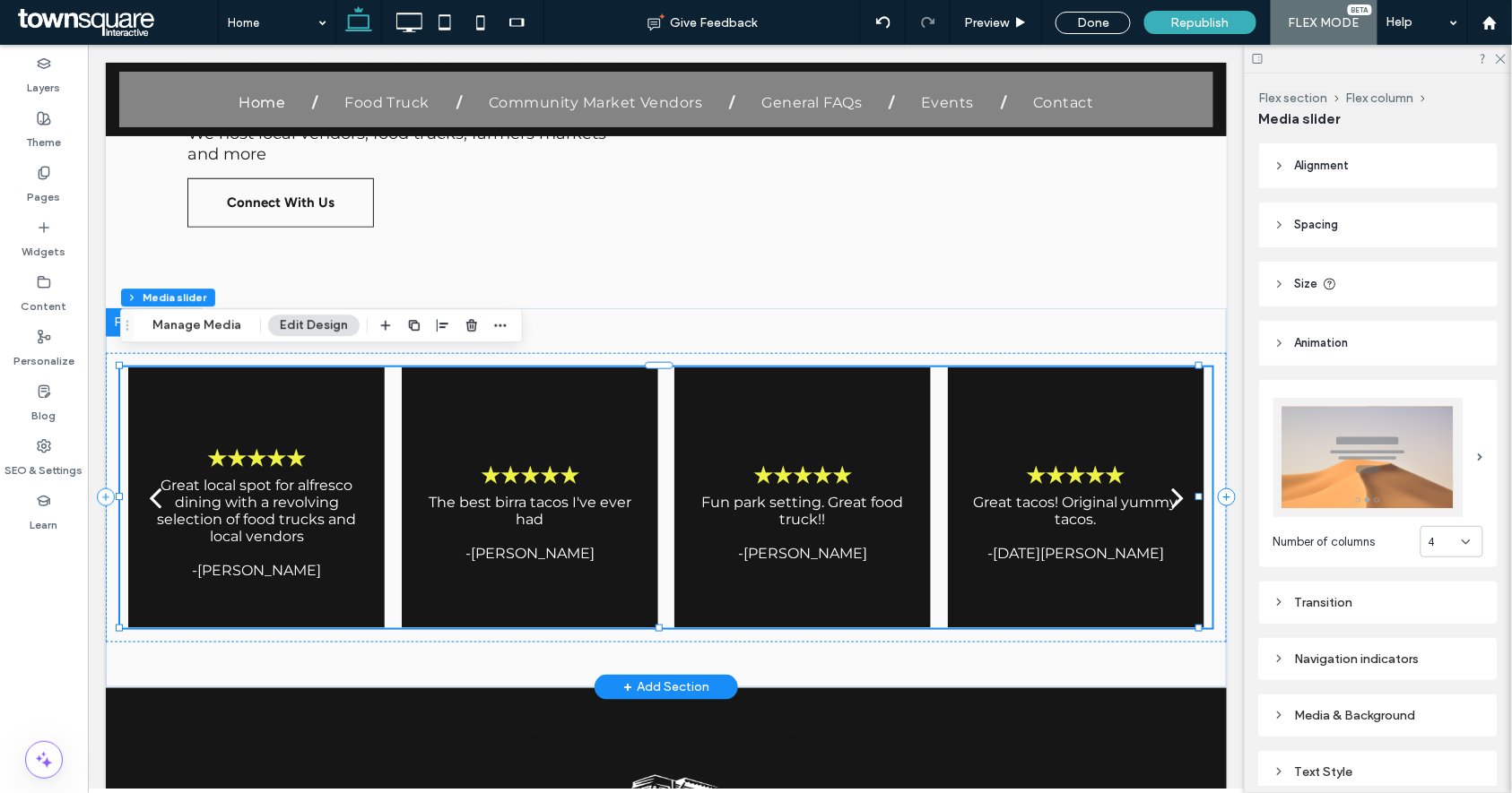
click at [1154, 487] on button "next" at bounding box center [1176, 496] width 70 height 93
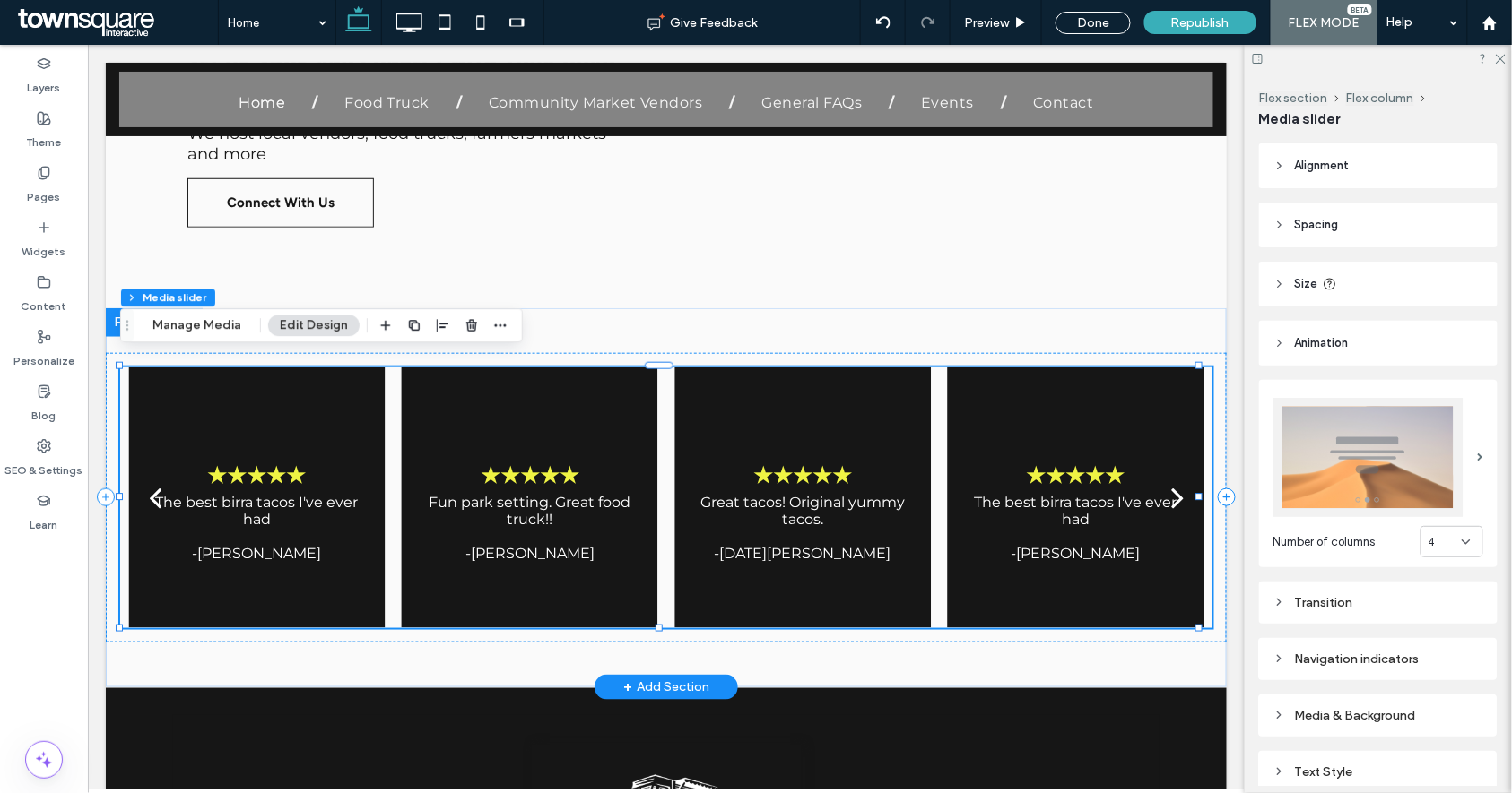
click at [1153, 487] on button "next" at bounding box center [1176, 496] width 70 height 93
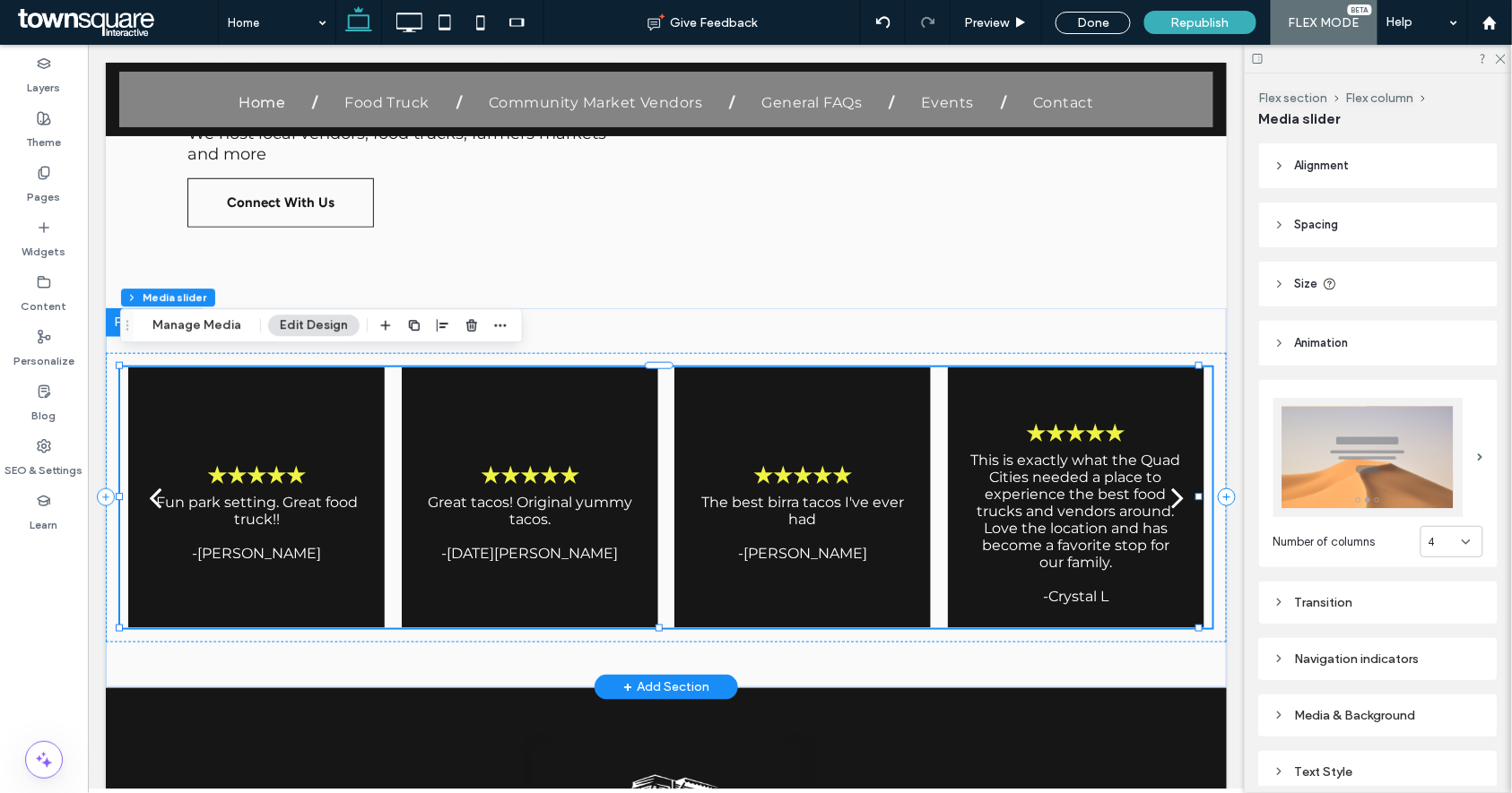
click at [1153, 487] on button "next" at bounding box center [1176, 496] width 70 height 93
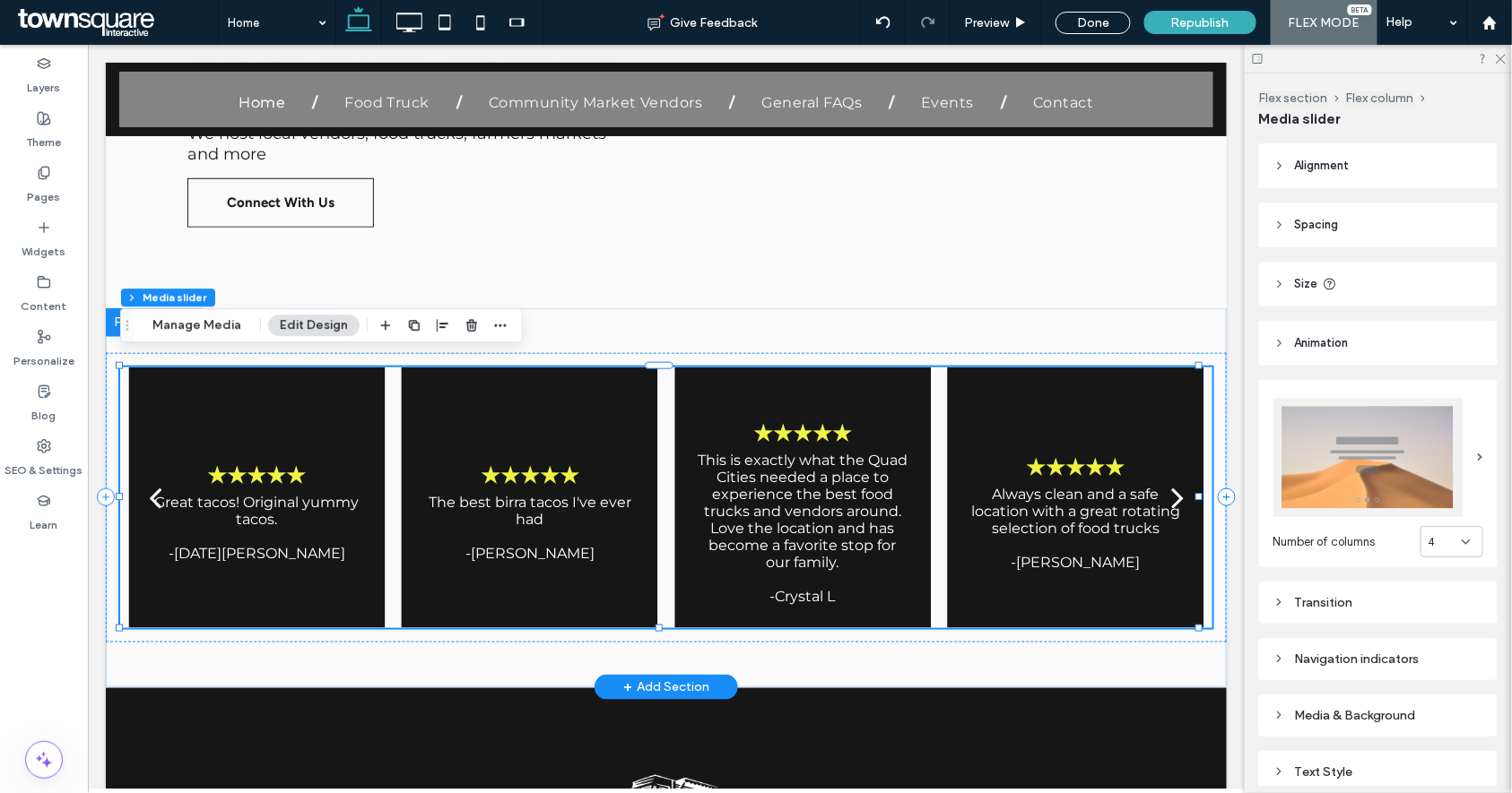
click at [1151, 487] on button "next" at bounding box center [1176, 496] width 70 height 93
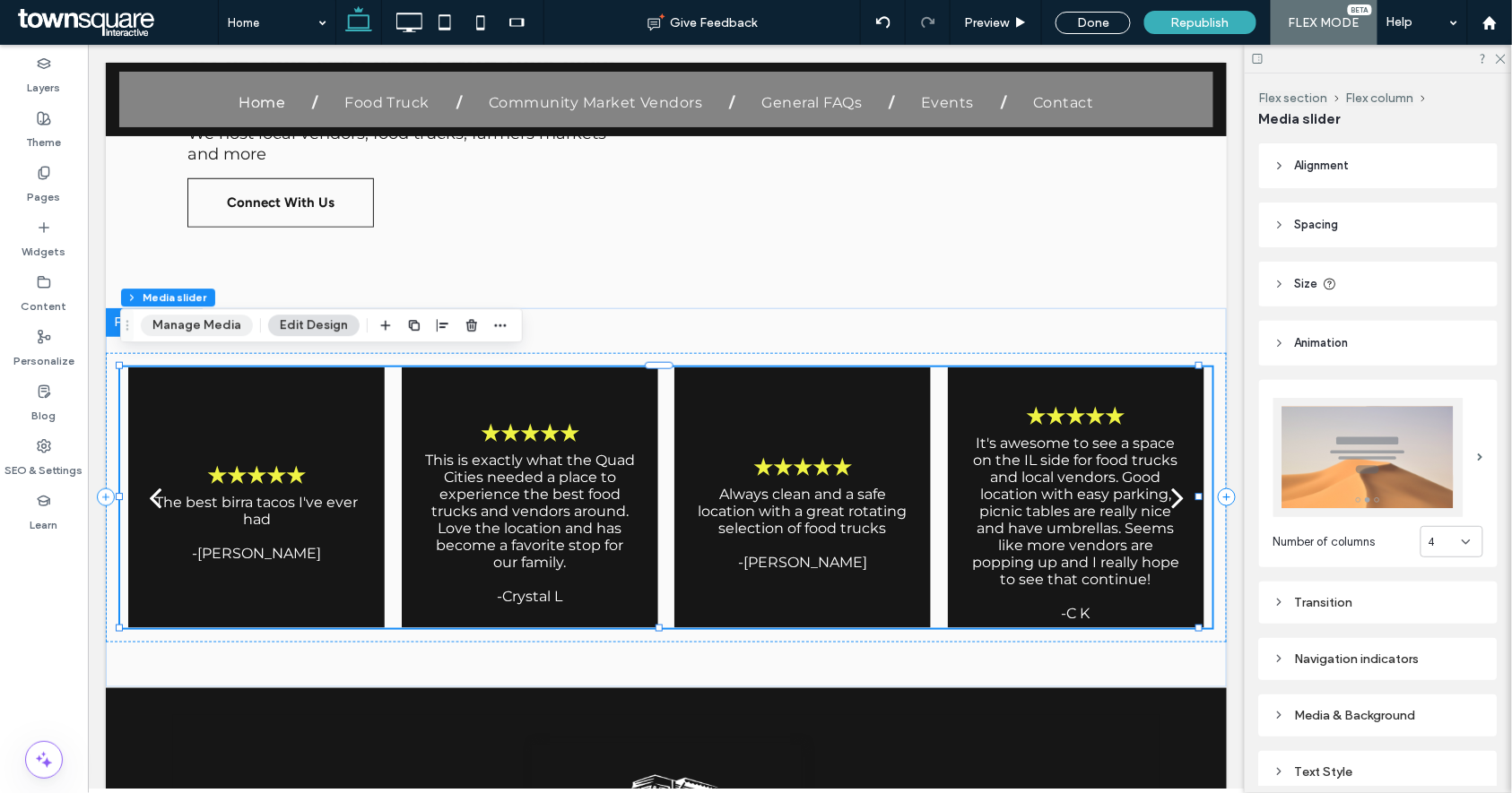
click at [196, 332] on button "Manage Media" at bounding box center [197, 326] width 112 height 22
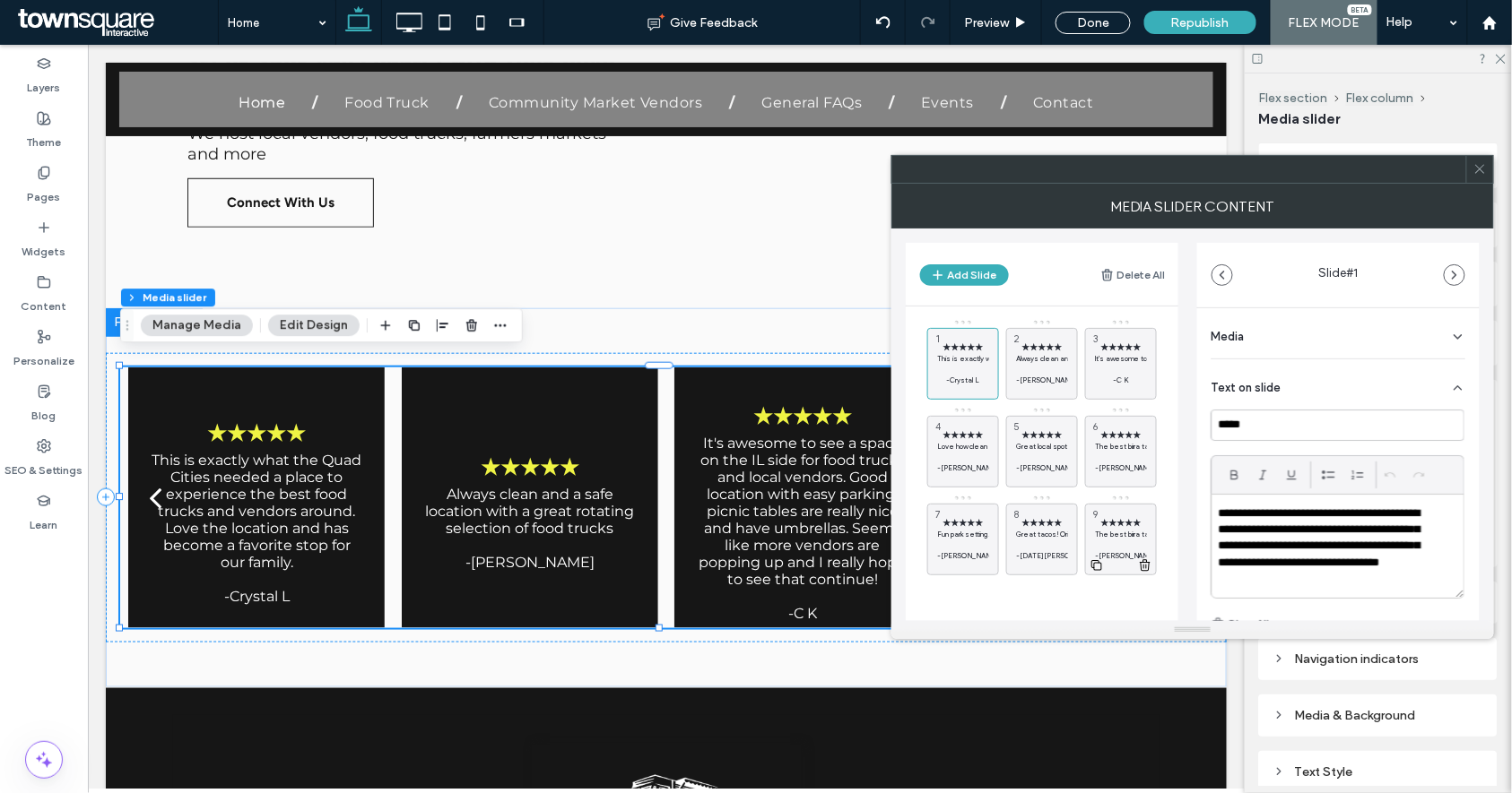
click at [1145, 567] on icon at bounding box center [1145, 566] width 15 height 16
click at [1142, 567] on div "★★★★★ This is exactly what the Quad Cities needed a place to experience the bes…" at bounding box center [1052, 447] width 251 height 257
click at [1110, 580] on div "★★★★★ This is exactly what the Quad Cities needed a place to experience the bes…" at bounding box center [1052, 501] width 251 height 364
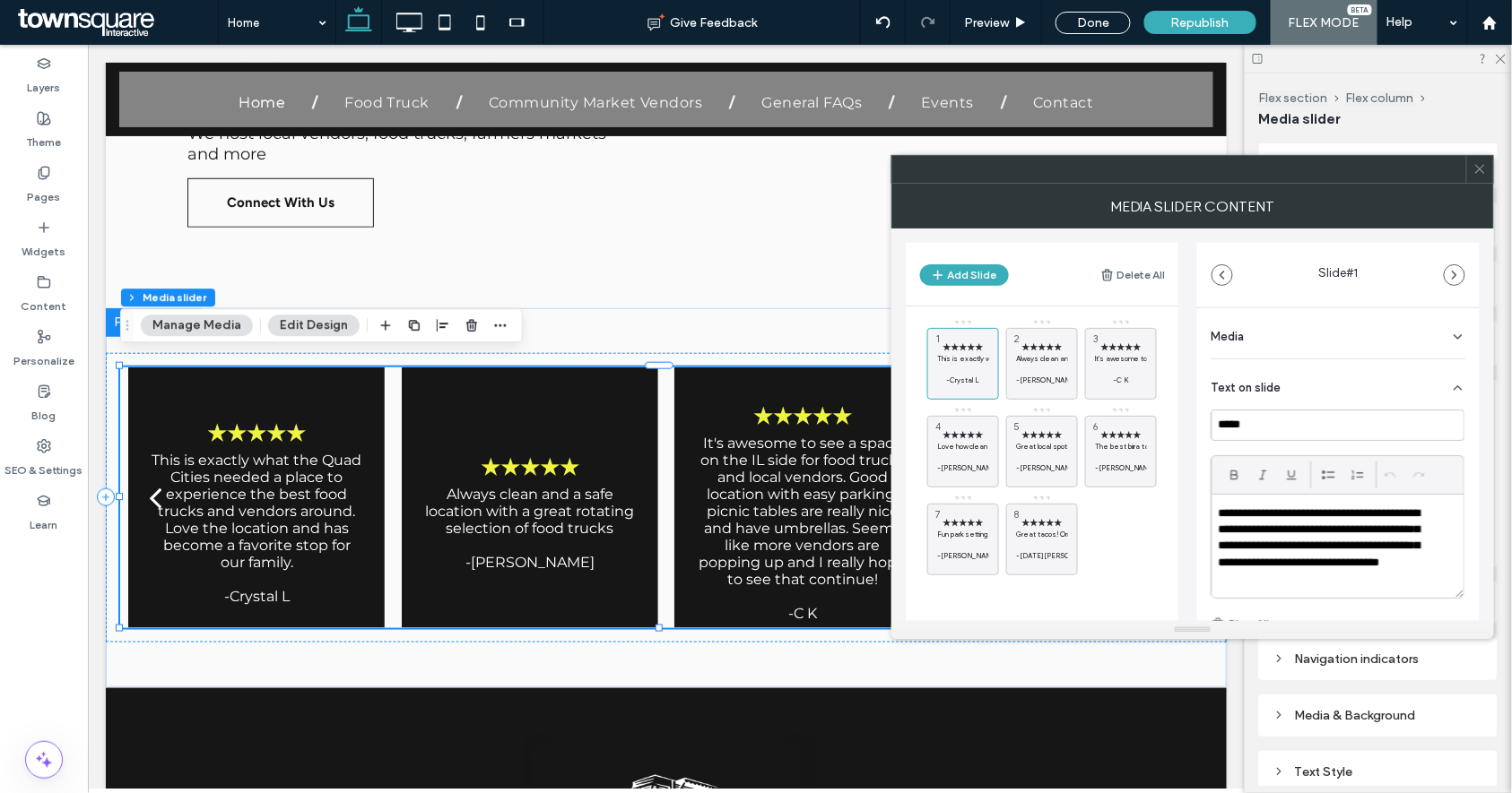
click at [1110, 580] on div "★★★★★ This is exactly what the Quad Cities needed a place to experience the bes…" at bounding box center [1052, 501] width 251 height 364
click at [1480, 174] on icon at bounding box center [1480, 169] width 14 height 14
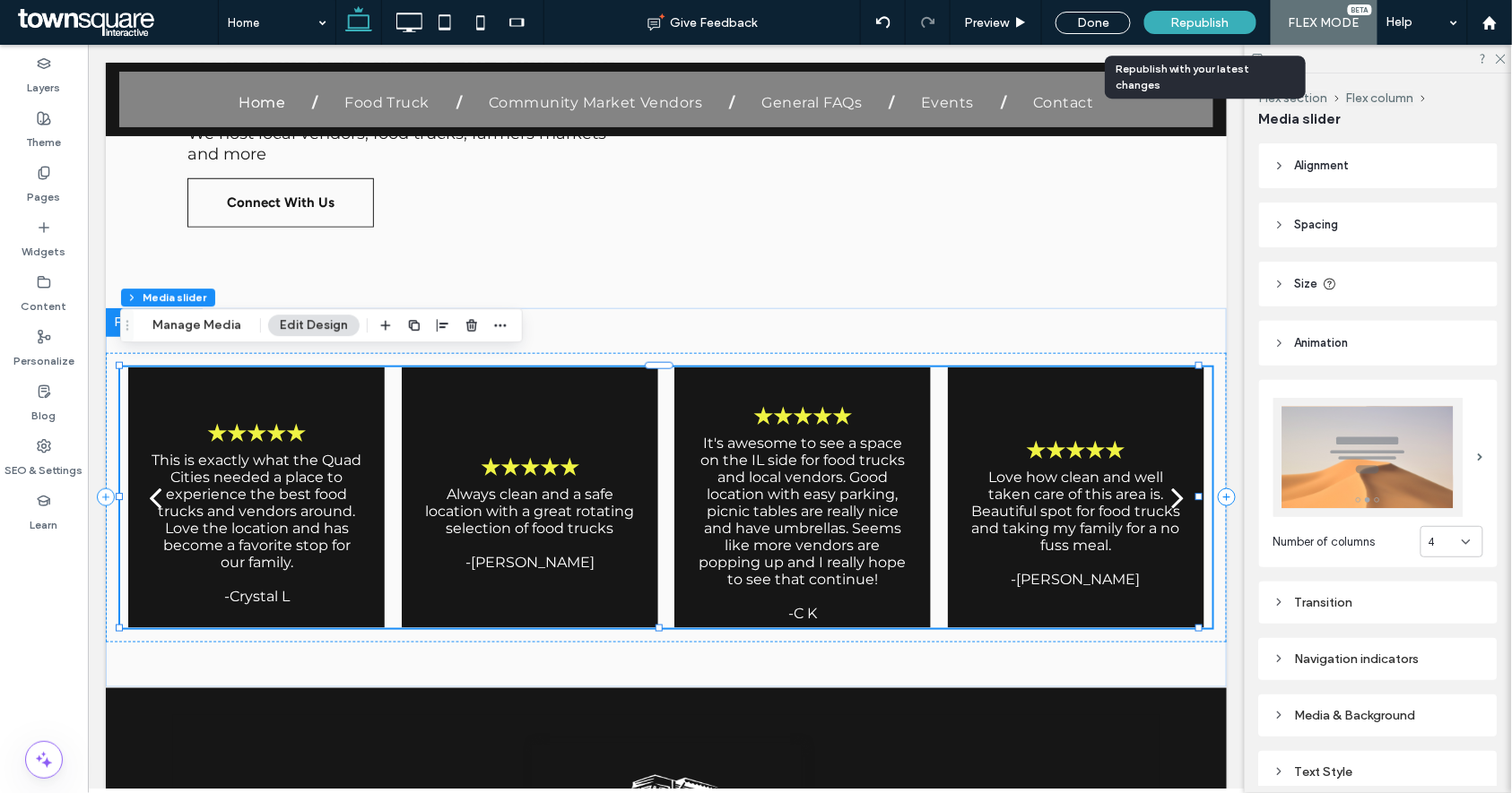
click at [1224, 15] on span "Republish" at bounding box center [1200, 22] width 58 height 15
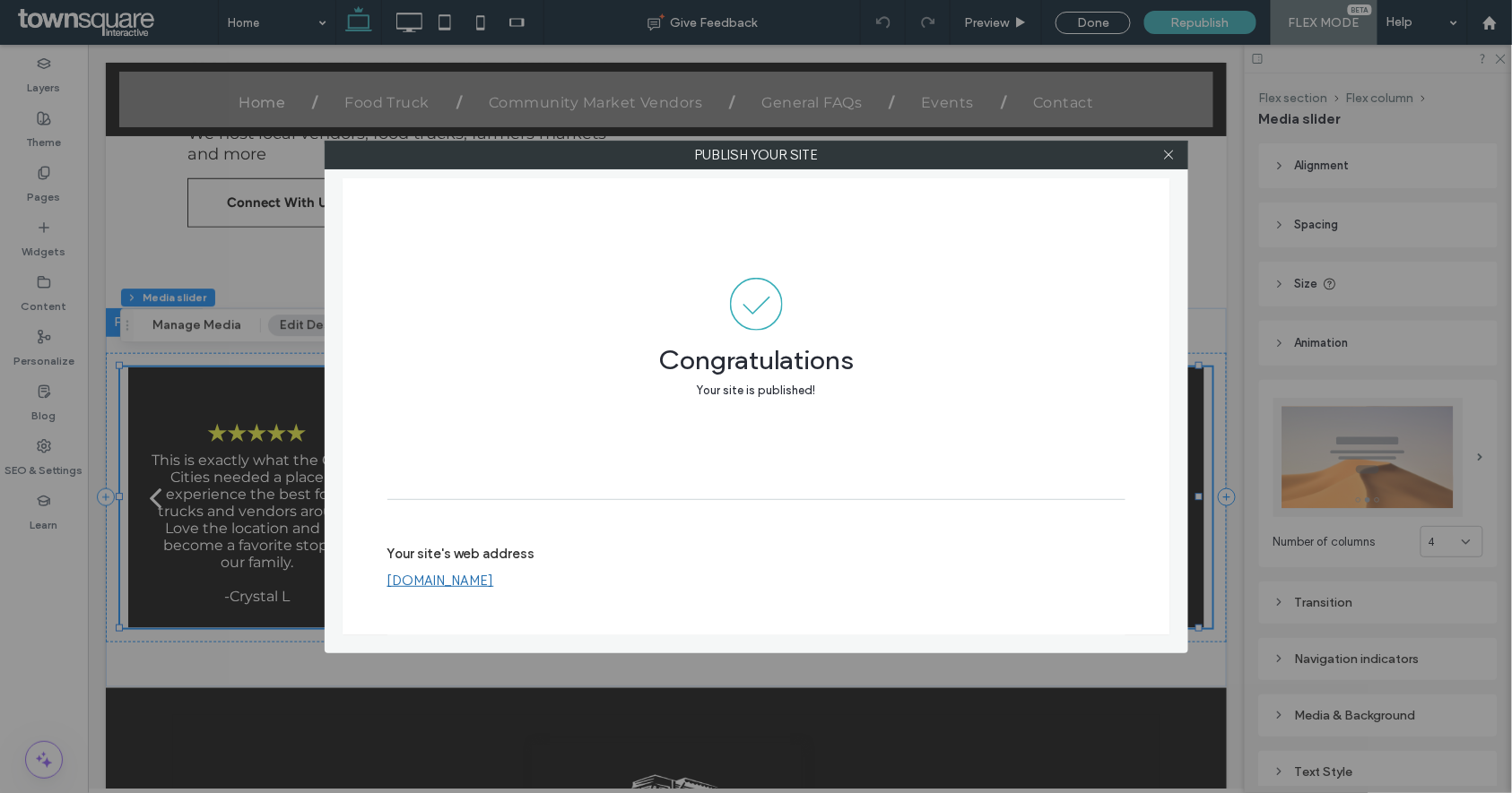
click at [1177, 152] on div at bounding box center [1169, 154] width 27 height 27
click at [1176, 153] on icon at bounding box center [1169, 154] width 14 height 14
